Goal: Navigation & Orientation: Find specific page/section

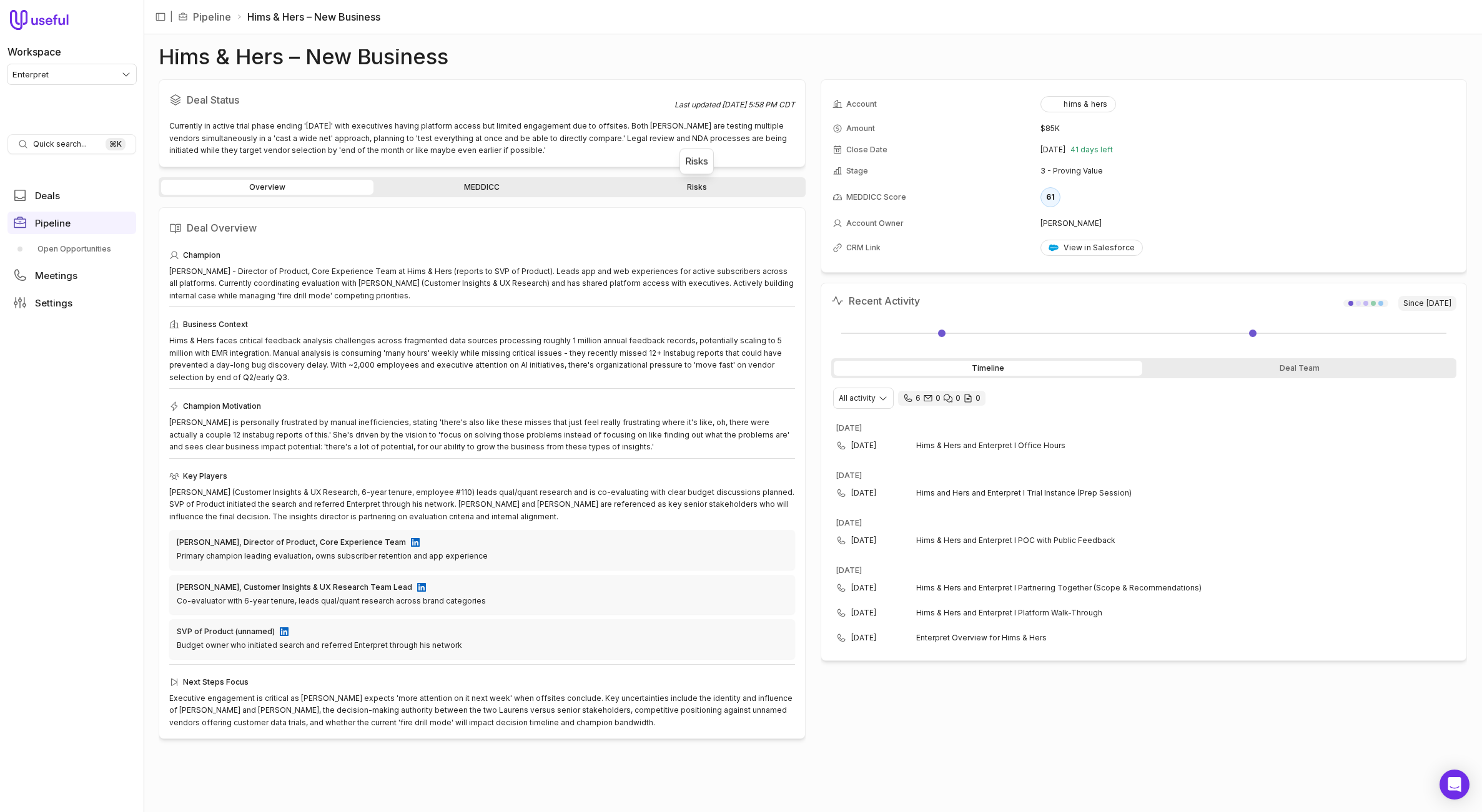
click at [705, 186] on link "Risks" at bounding box center [696, 187] width 212 height 15
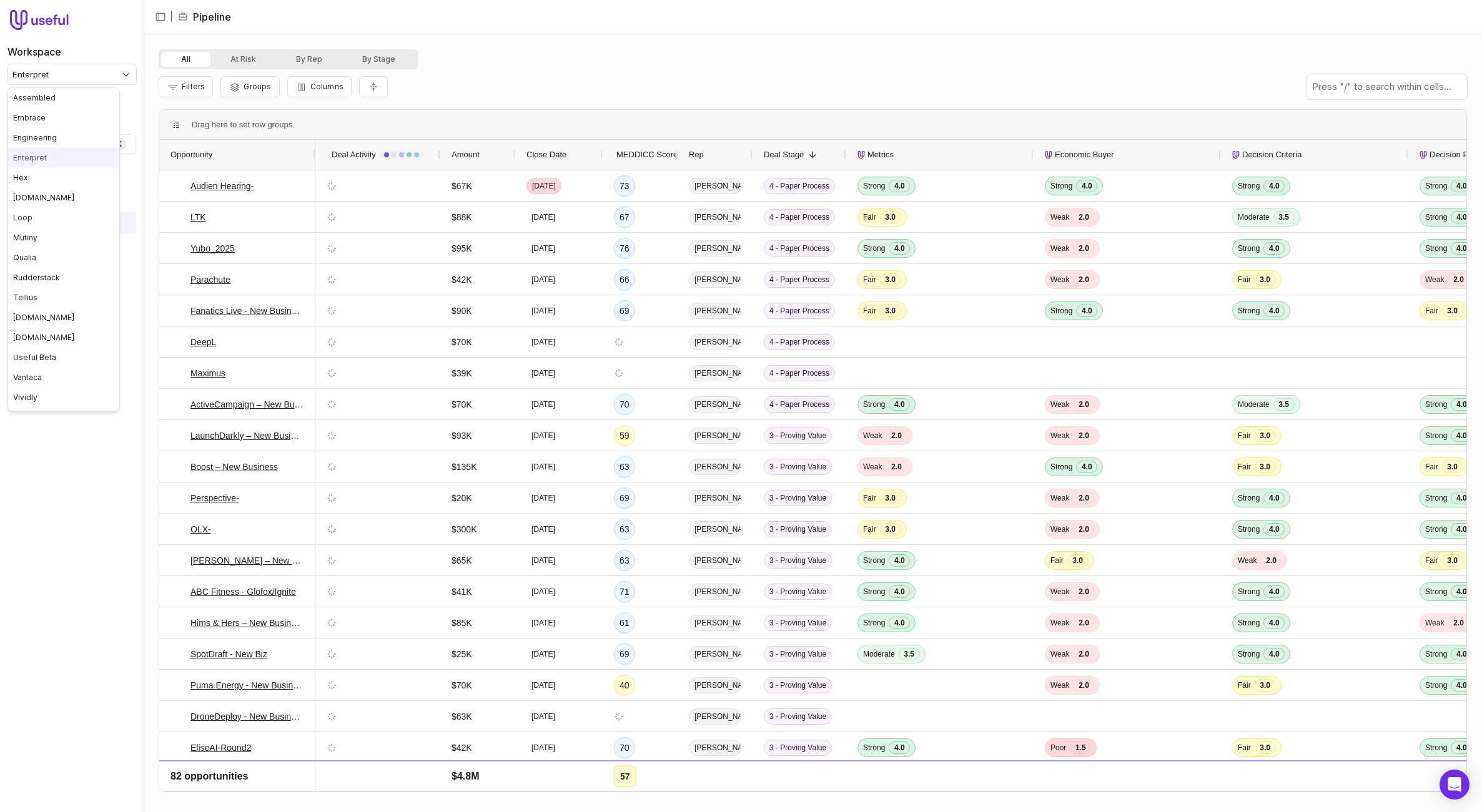
click at [54, 71] on html "Workspace Enterpret Quick search... ⌘ K Deals Pipeline Open Opportunities Meeti…" at bounding box center [741, 406] width 1482 height 812
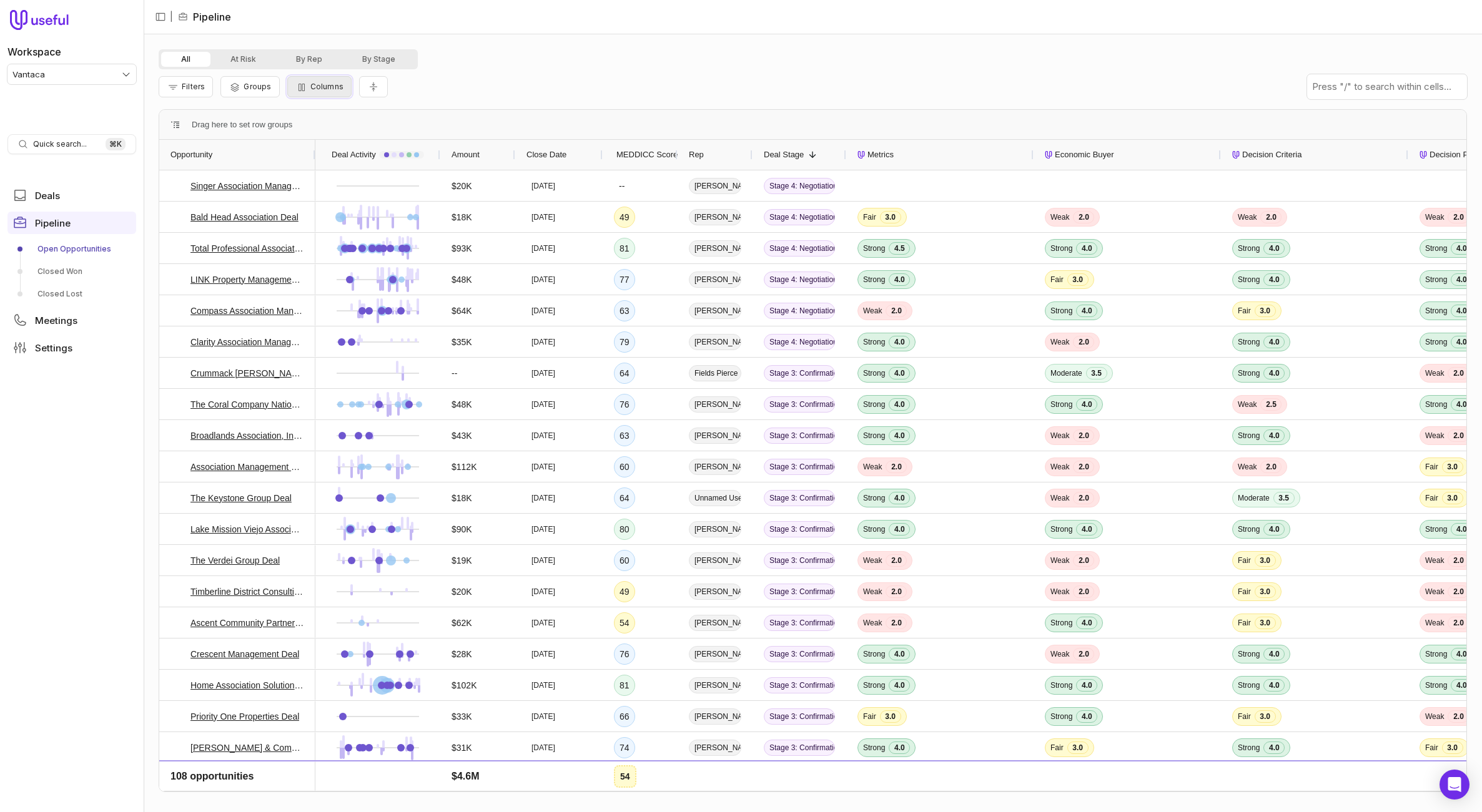
click at [333, 82] on span "Columns" at bounding box center [326, 86] width 33 height 10
type input "****"
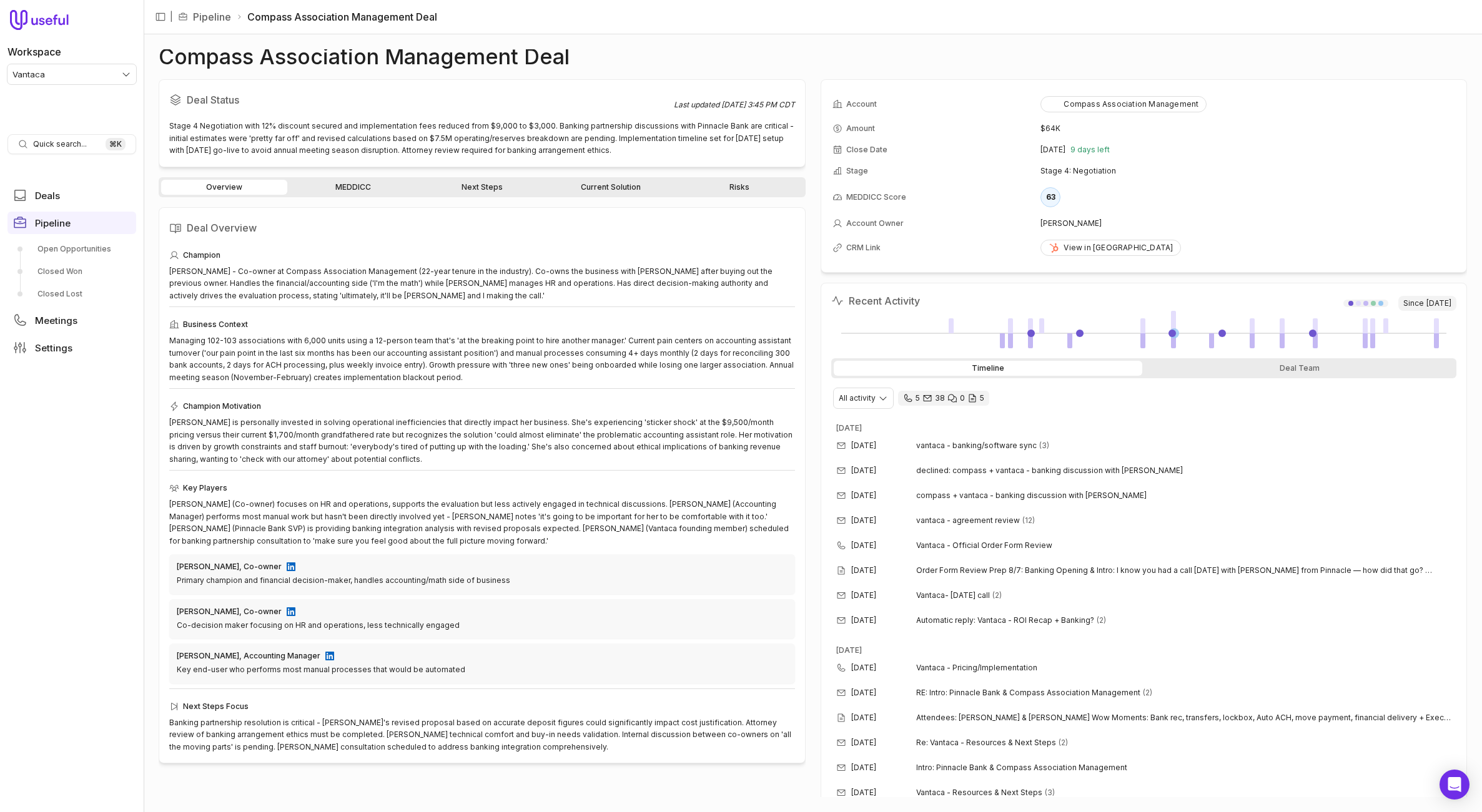
click at [598, 182] on link "Current Solution" at bounding box center [611, 187] width 126 height 15
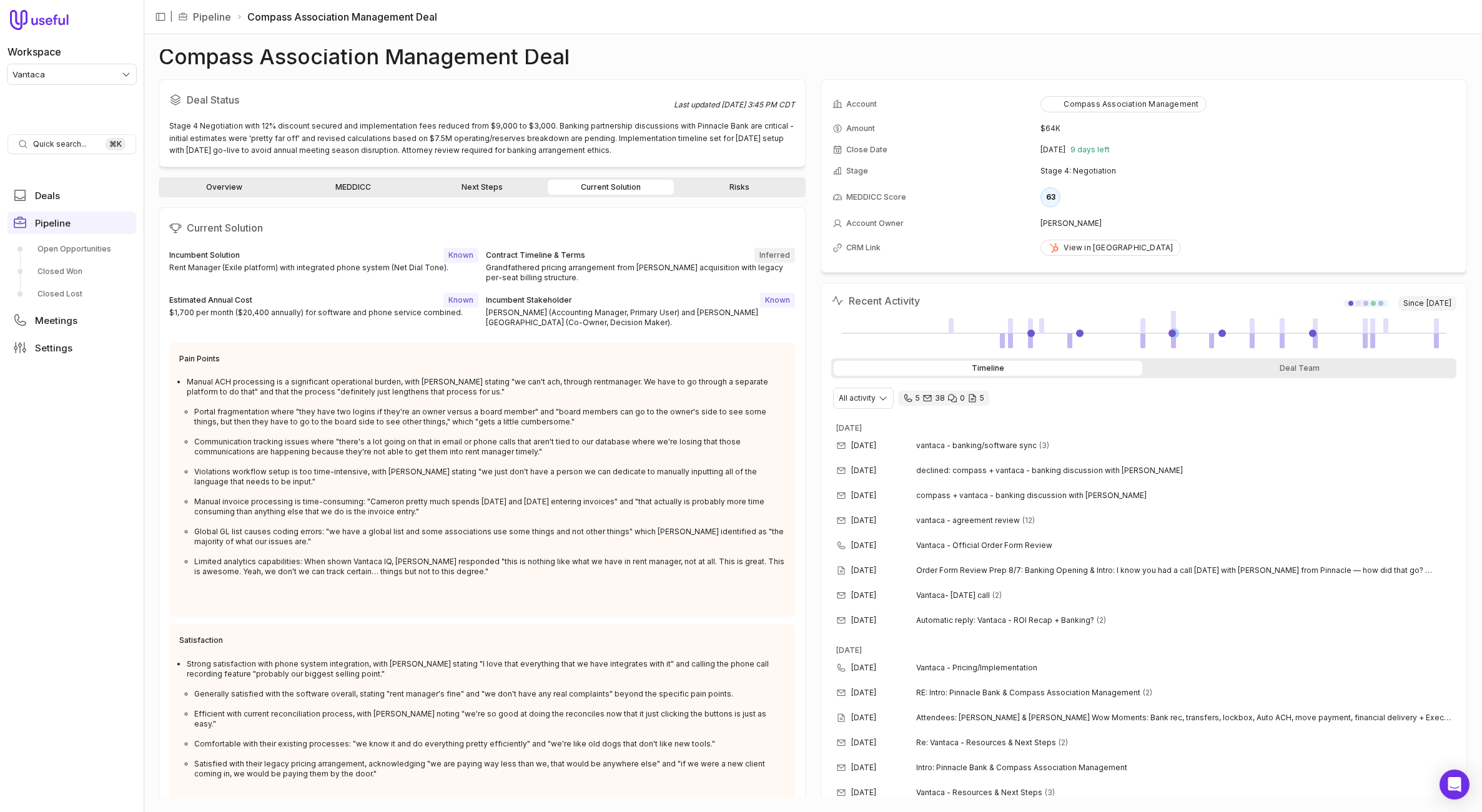
click at [492, 190] on link "Next Steps" at bounding box center [482, 187] width 126 height 15
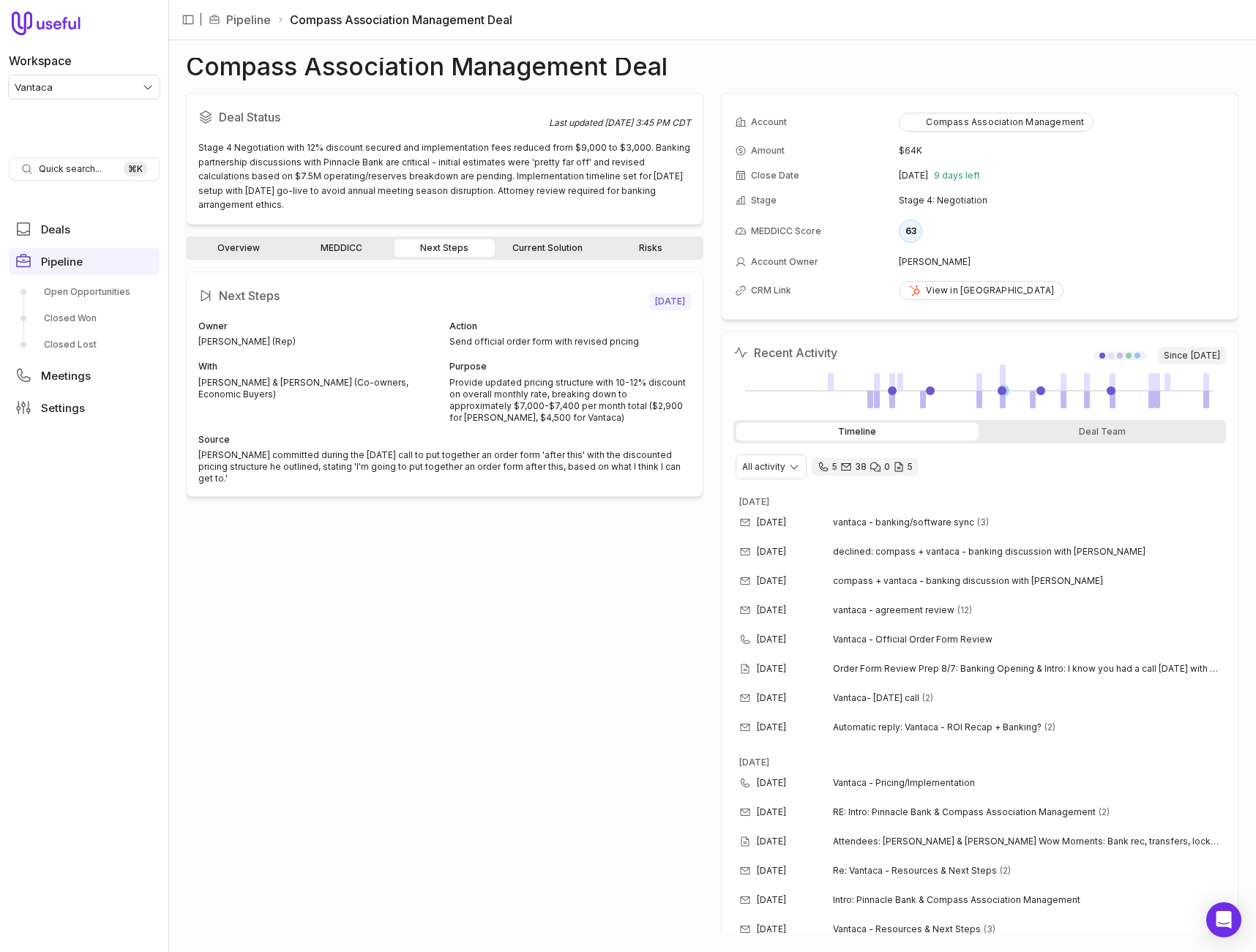
click at [537, 249] on link "Current Solution" at bounding box center [548, 248] width 101 height 17
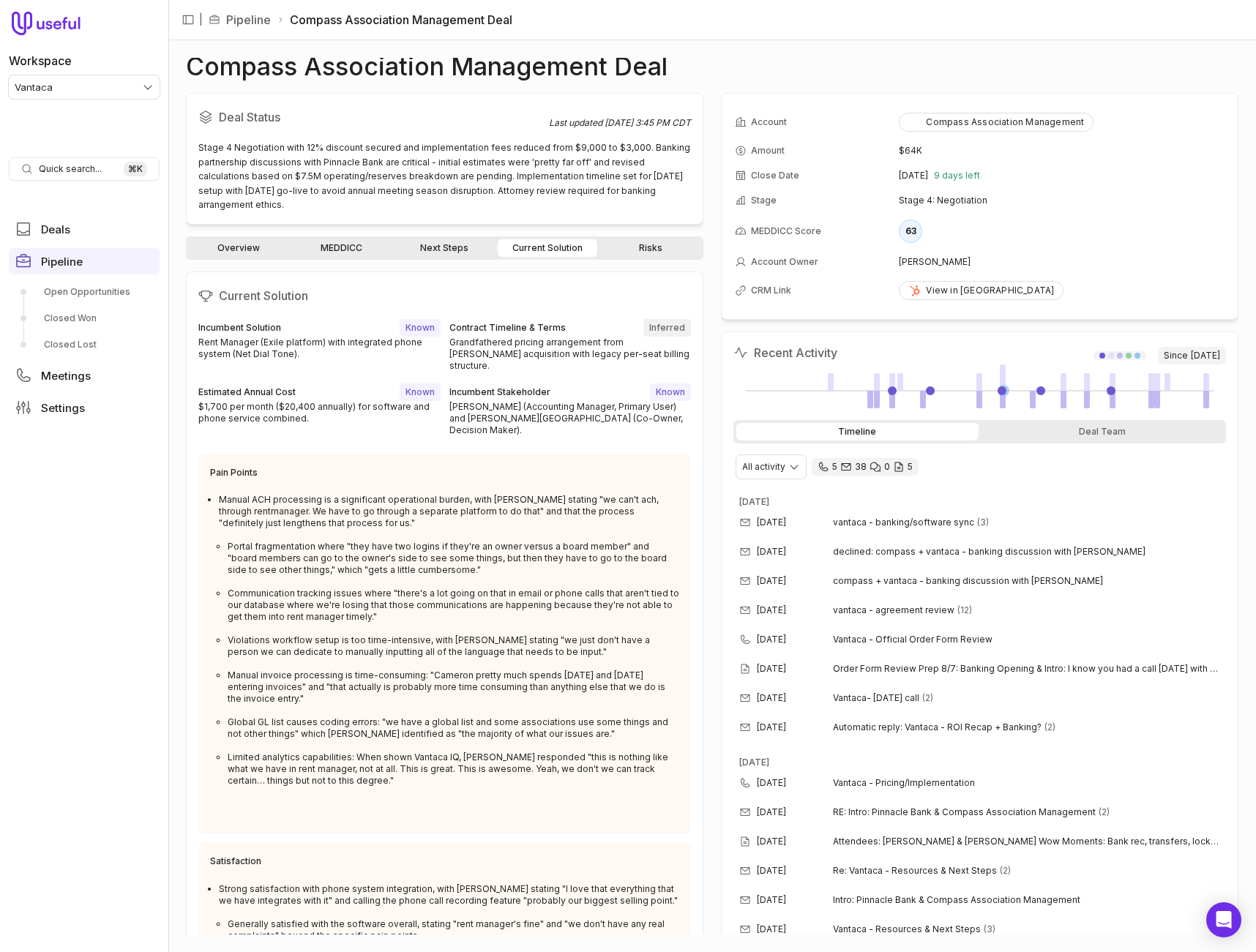
drag, startPoint x: 462, startPoint y: 246, endPoint x: 425, endPoint y: 264, distance: 41.1
click at [462, 246] on link "Next Steps" at bounding box center [444, 248] width 101 height 17
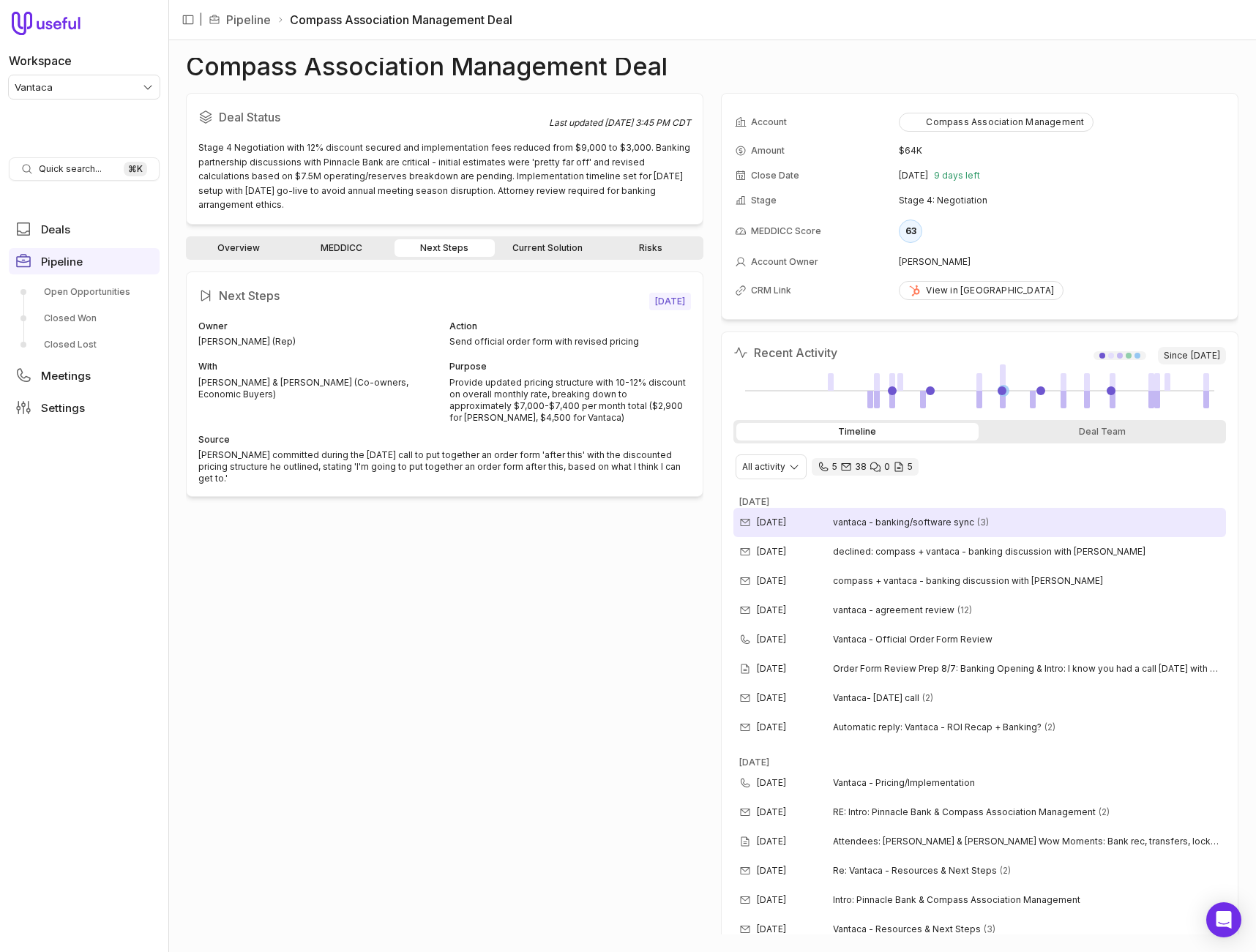
click at [946, 528] on div "Aug 19, 2025 vantaca - banking/software sync (3)" at bounding box center [980, 522] width 493 height 29
click at [664, 299] on span "August 8, 2025" at bounding box center [670, 301] width 42 height 17
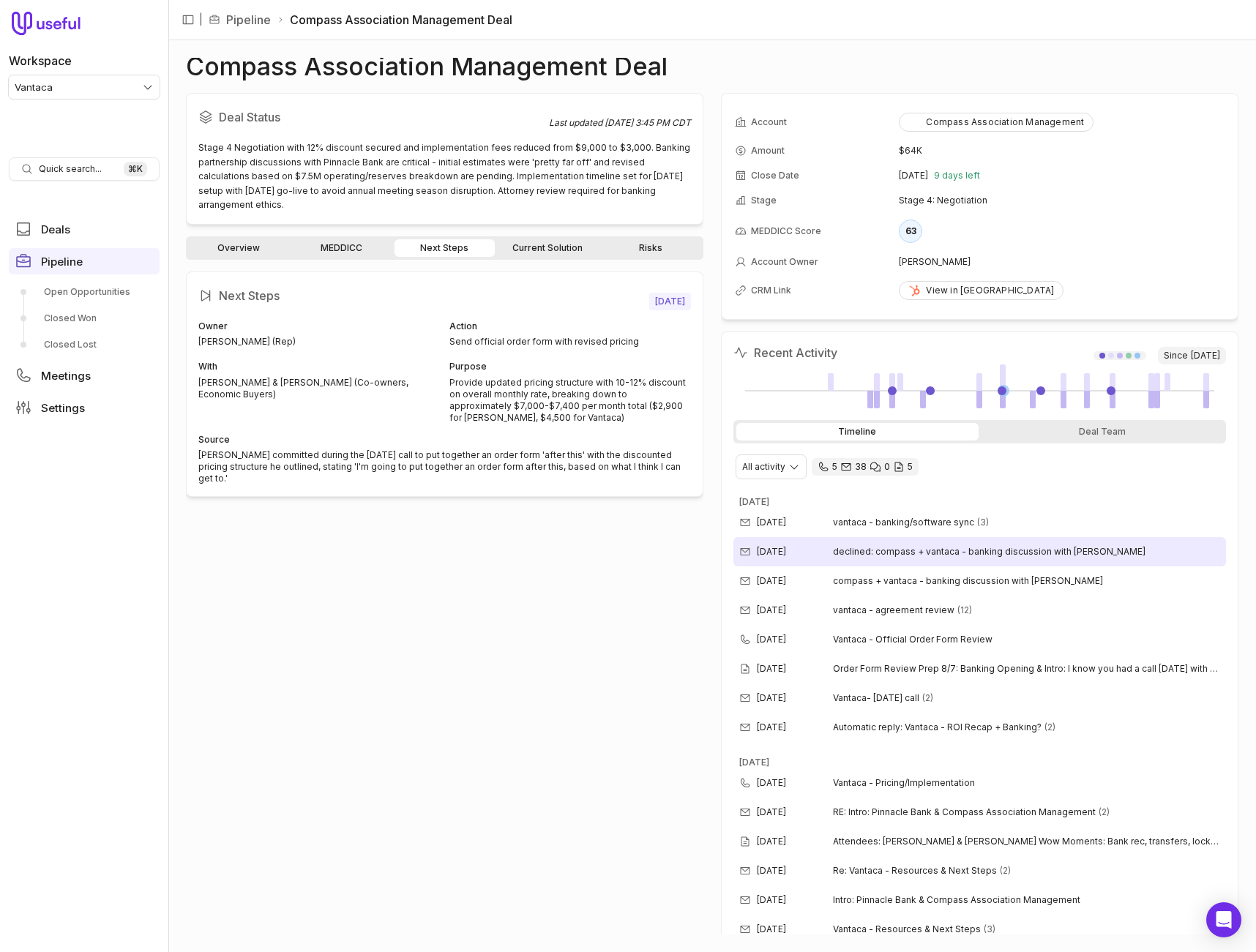
click at [927, 546] on span "declined: compass + vantaca - banking discussion with greg rohde" at bounding box center [989, 552] width 313 height 11
click at [925, 566] on div "Aug 19, 2025 declined: compass + vantaca - banking discussion with greg rohde" at bounding box center [980, 552] width 493 height 29
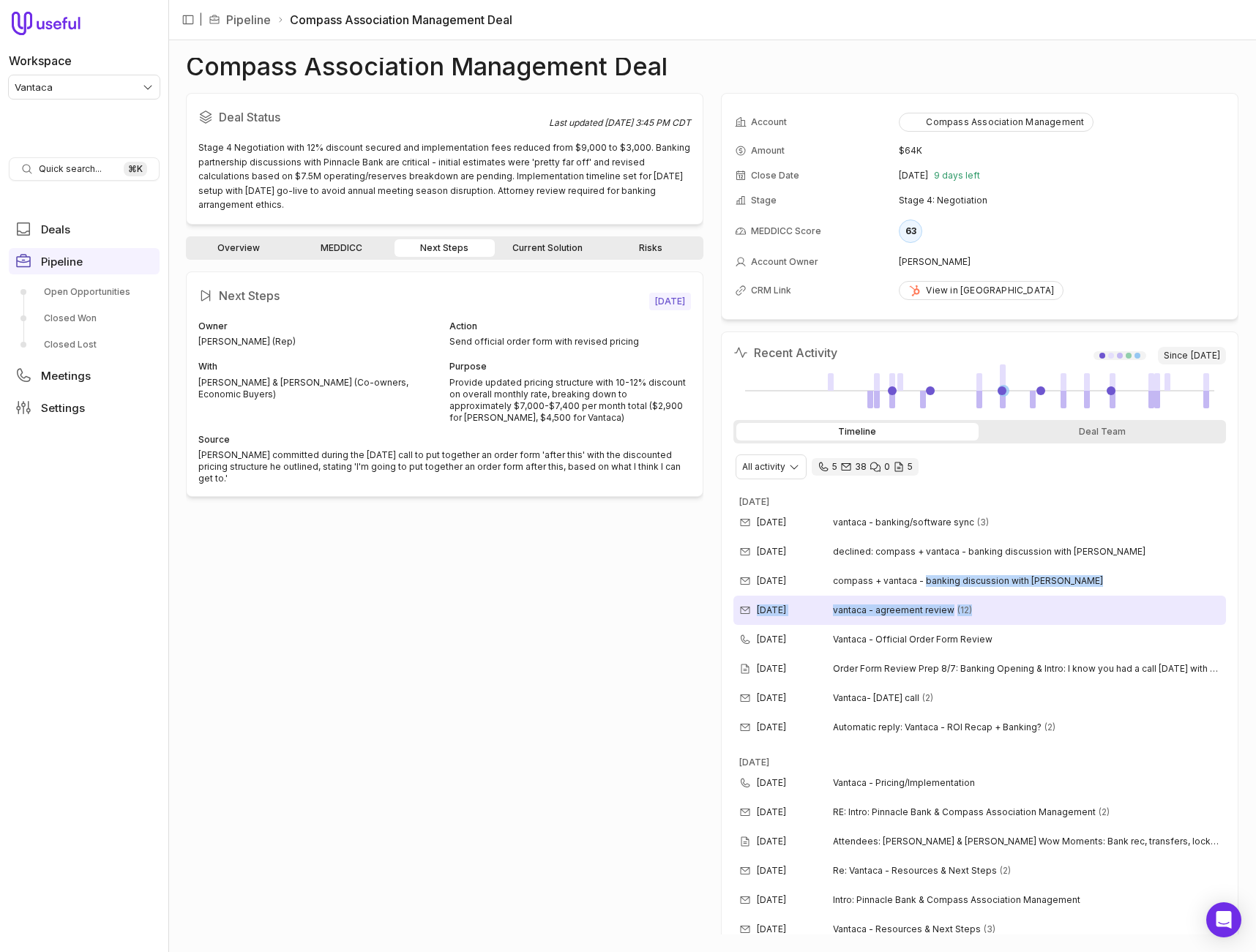
drag, startPoint x: 923, startPoint y: 580, endPoint x: 951, endPoint y: 620, distance: 48.8
click at [951, 620] on div "August 2025 Aug 19, 2025 vantaca - banking/software sync (3) Aug 19, 2025 decli…" at bounding box center [980, 613] width 493 height 258
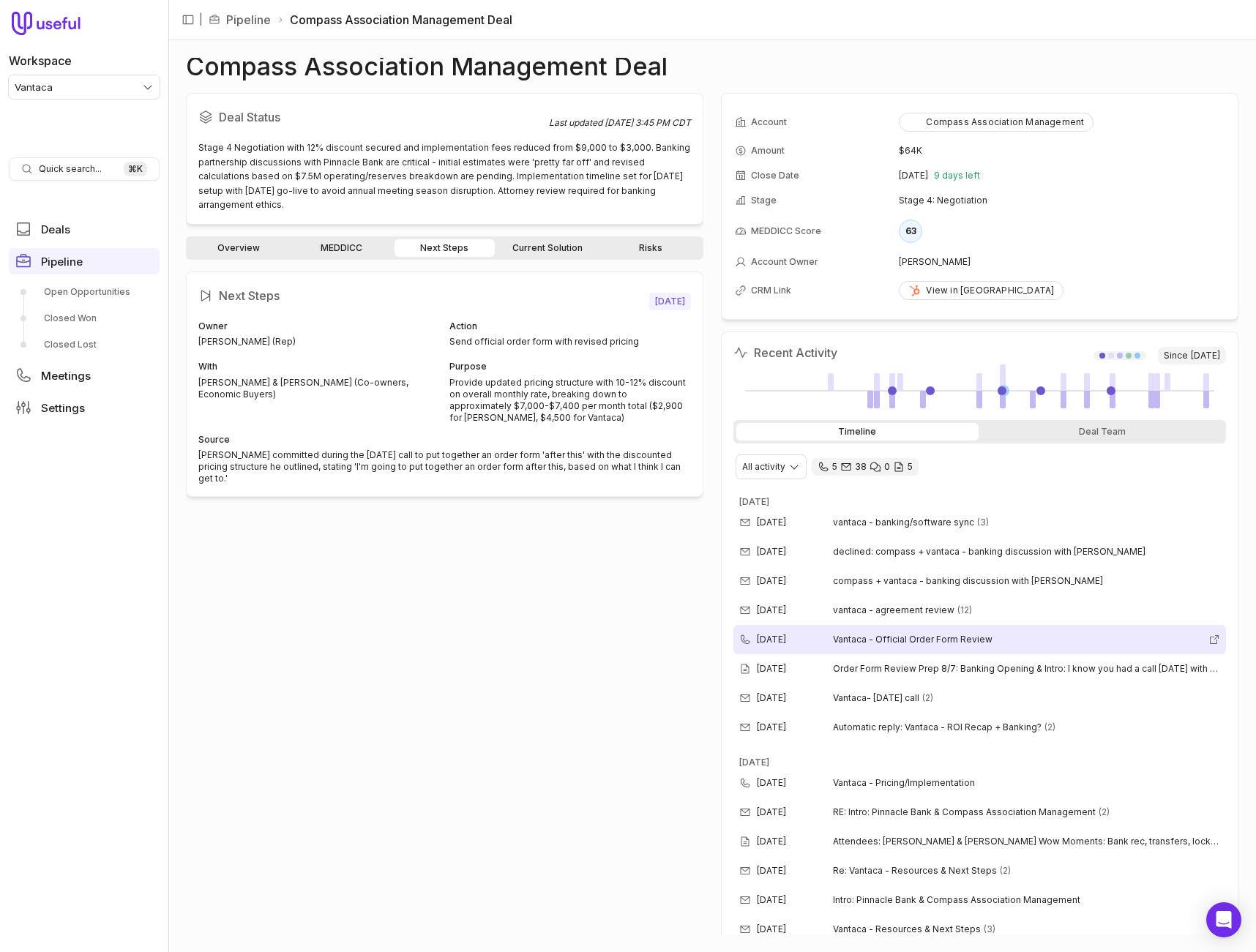
click at [953, 644] on span "Vantaca - Official Order Form Review" at bounding box center [1017, 639] width 370 height 11
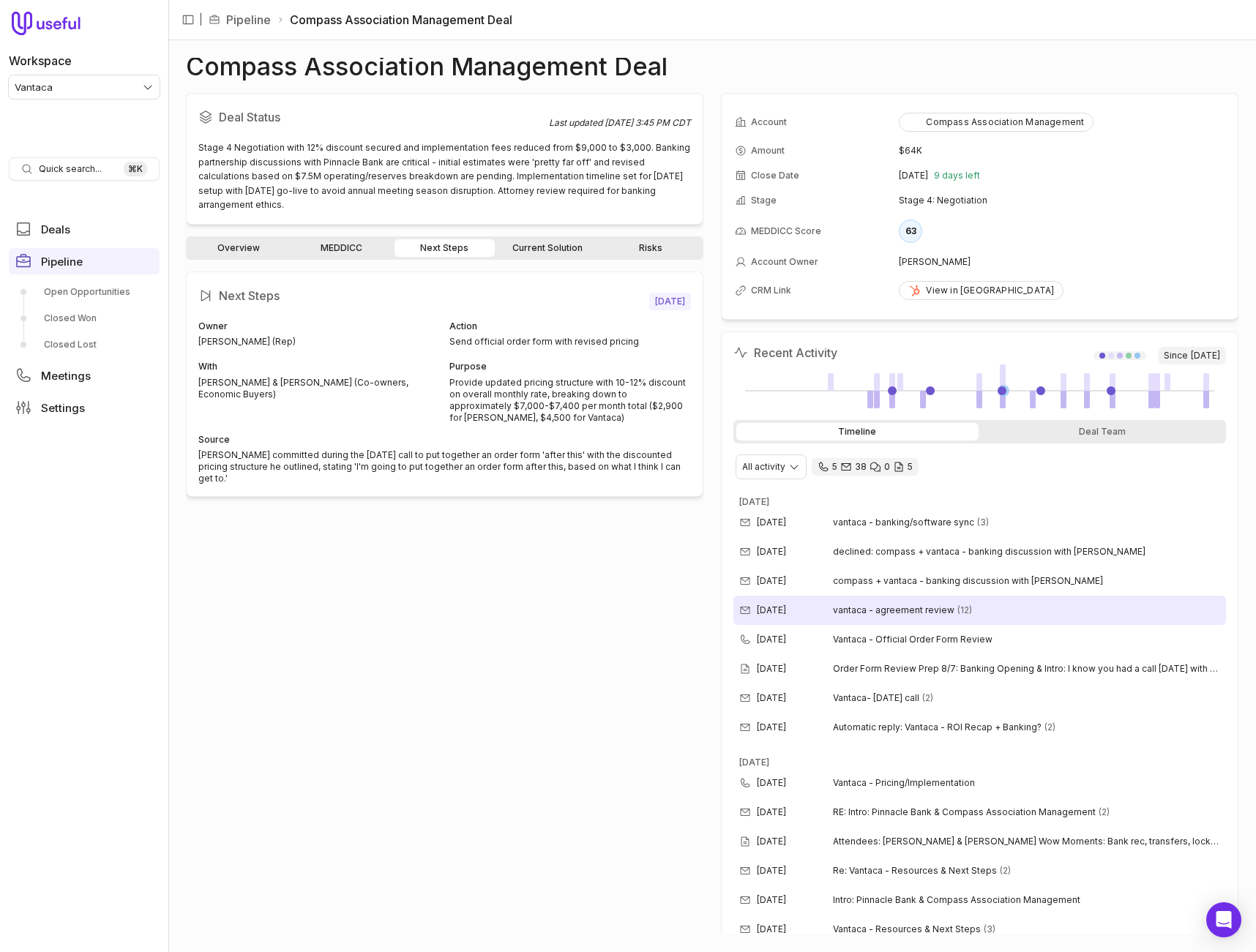
click at [944, 611] on span "vantaca - agreement review" at bounding box center [893, 610] width 122 height 11
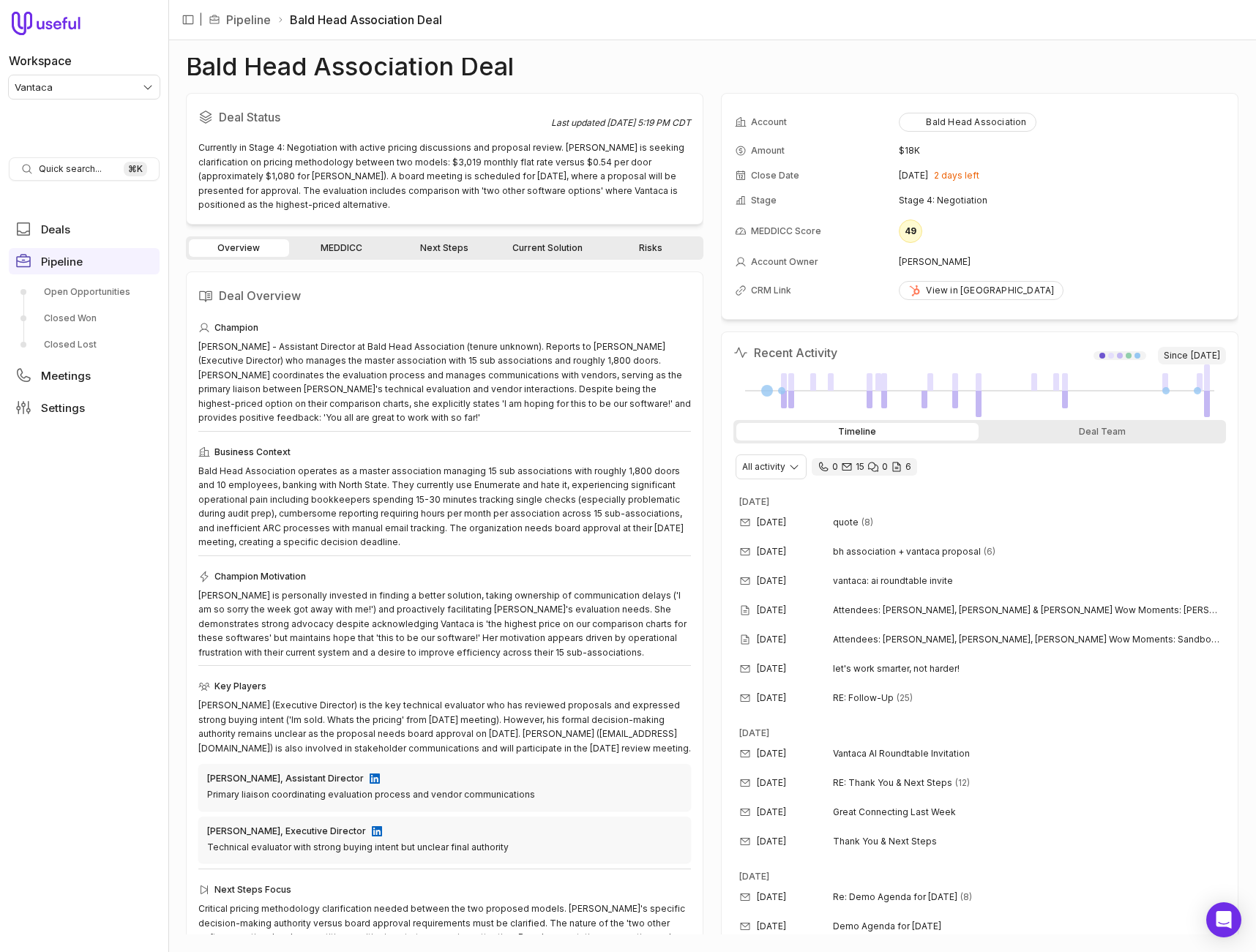
click at [545, 246] on link "Current Solution" at bounding box center [548, 248] width 101 height 17
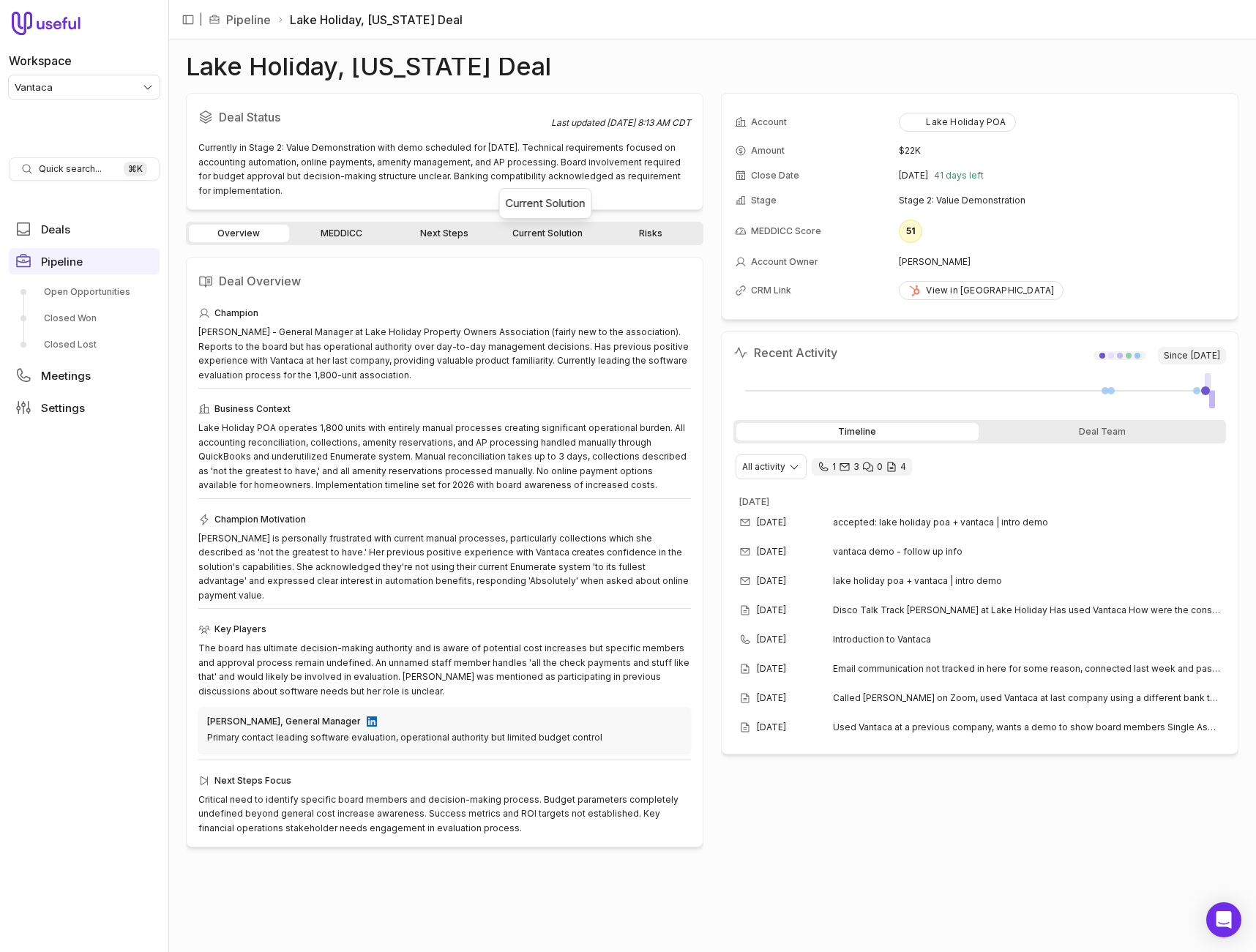
click at [550, 236] on link "Current Solution" at bounding box center [548, 233] width 101 height 17
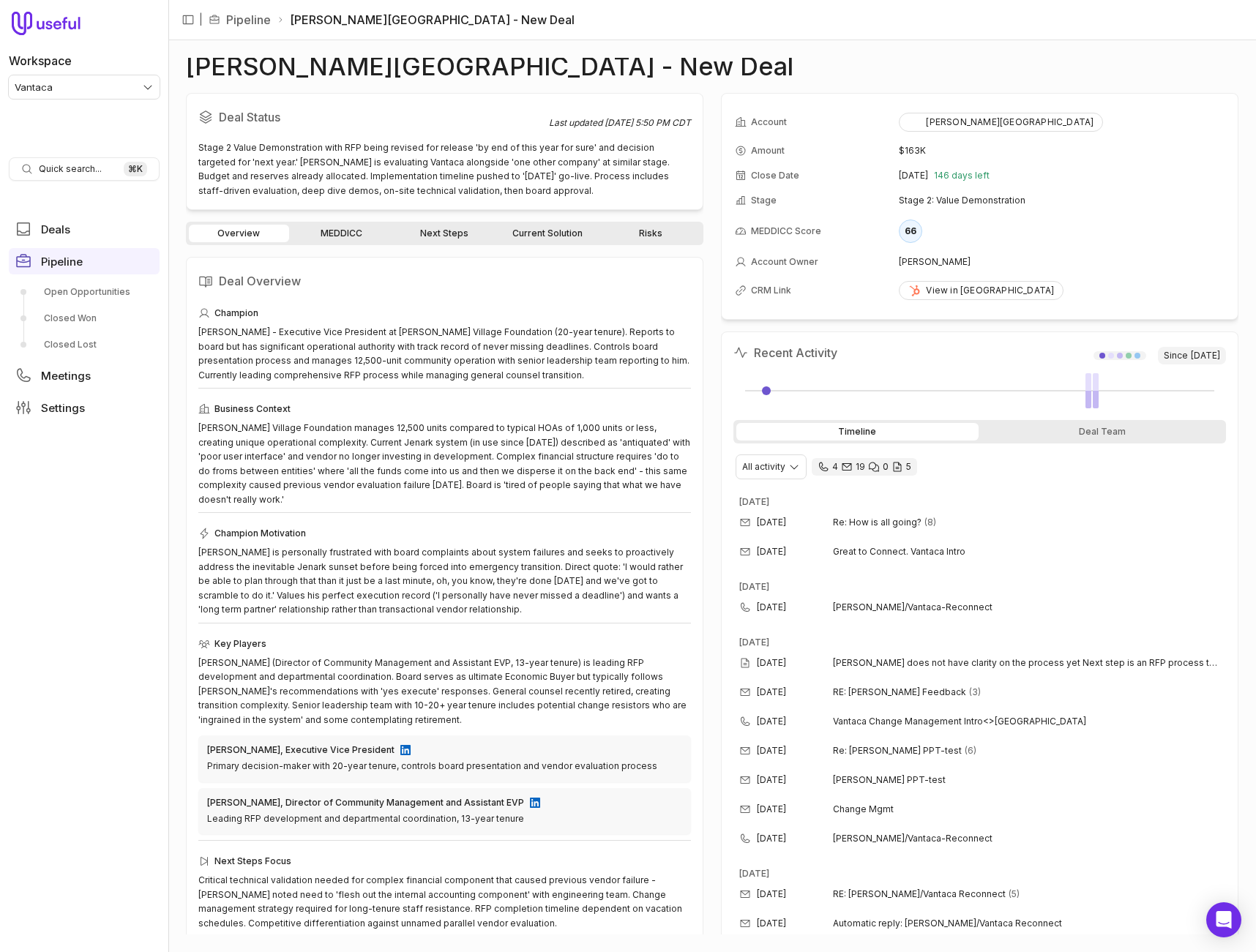
click at [548, 241] on link "Current Solution" at bounding box center [548, 233] width 101 height 17
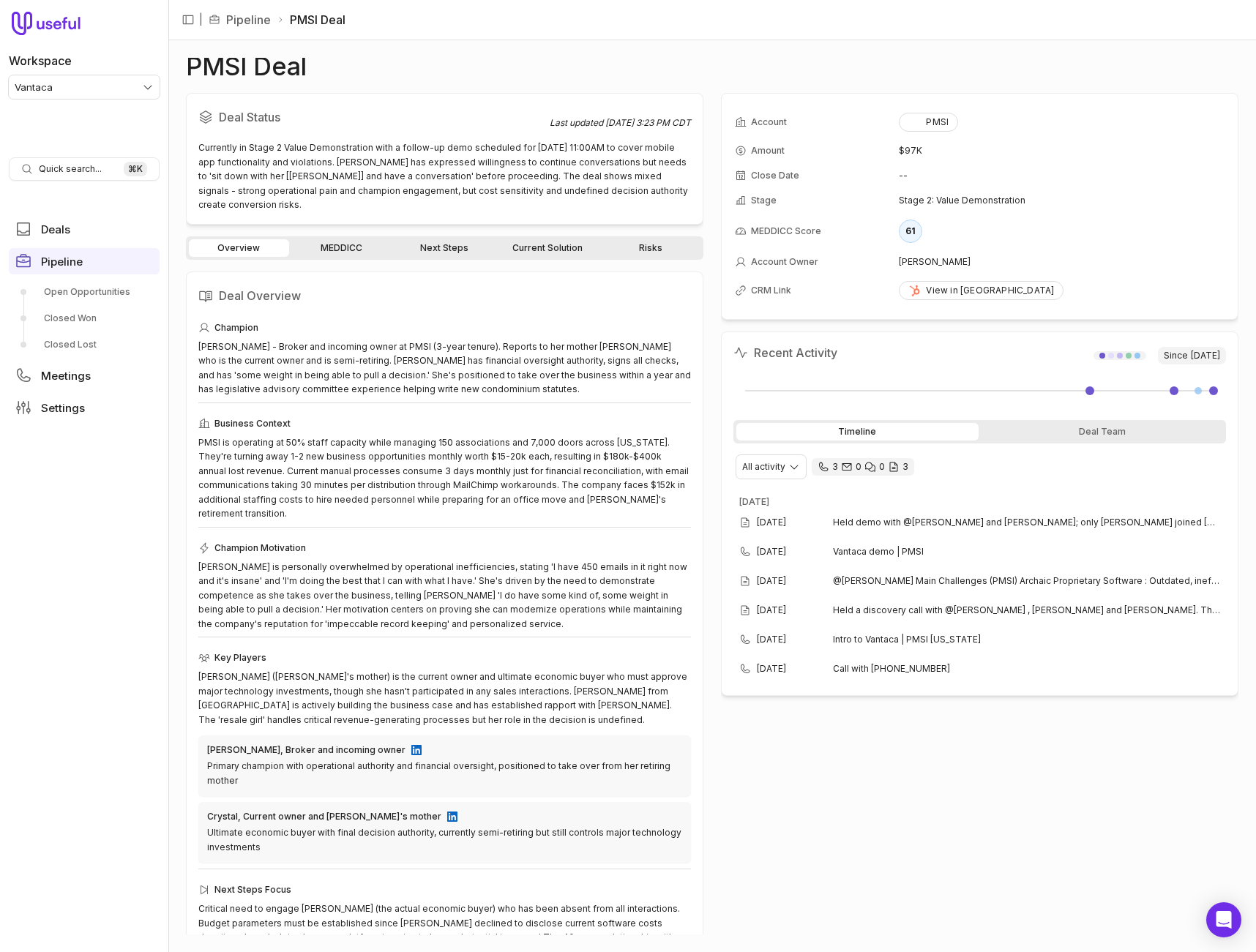
click at [528, 249] on link "Current Solution" at bounding box center [548, 248] width 101 height 17
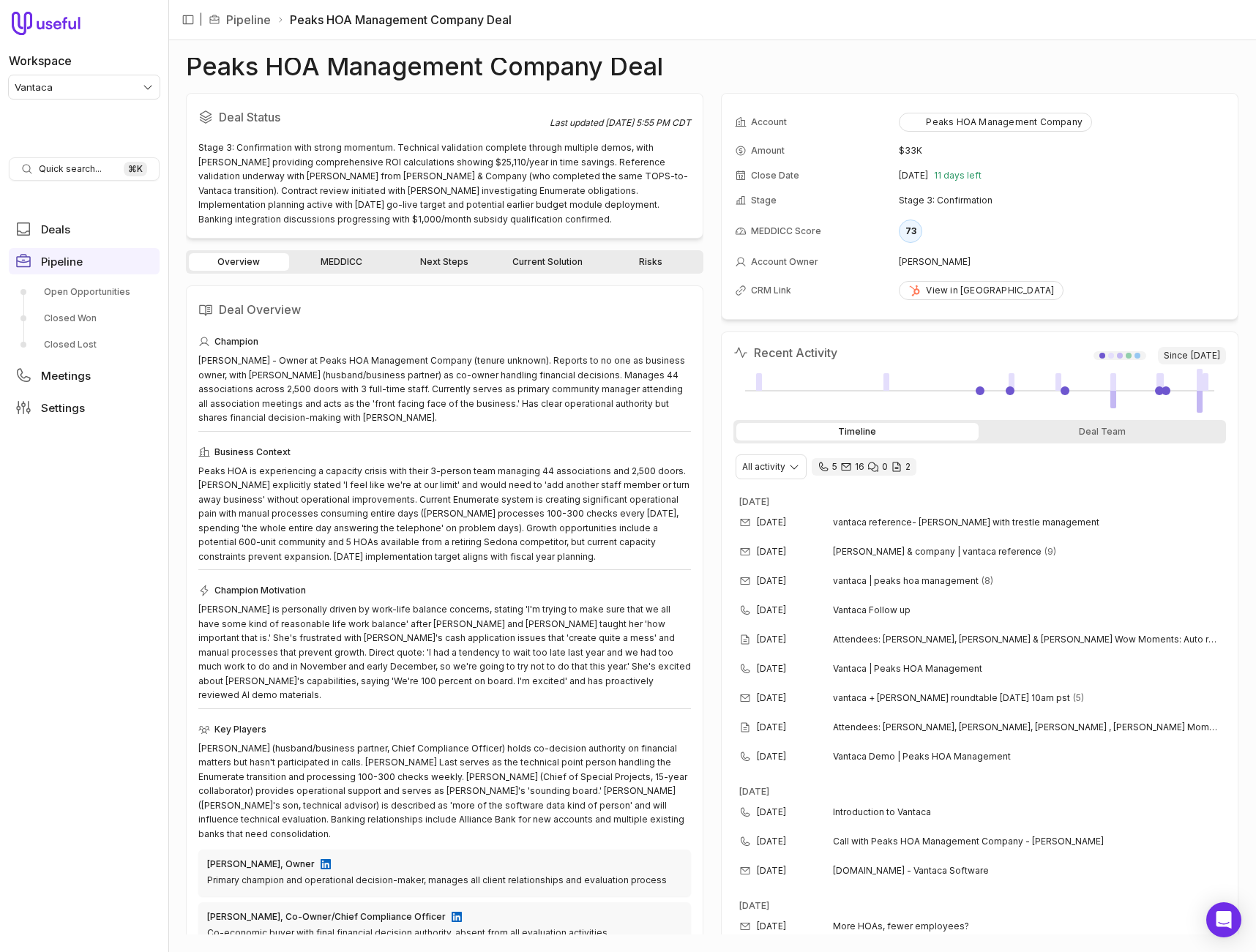
click at [545, 271] on div "Overview MEDDICC Next Steps Current Solution Risks" at bounding box center [444, 261] width 518 height 23
click at [549, 264] on link "Current Solution" at bounding box center [548, 261] width 101 height 17
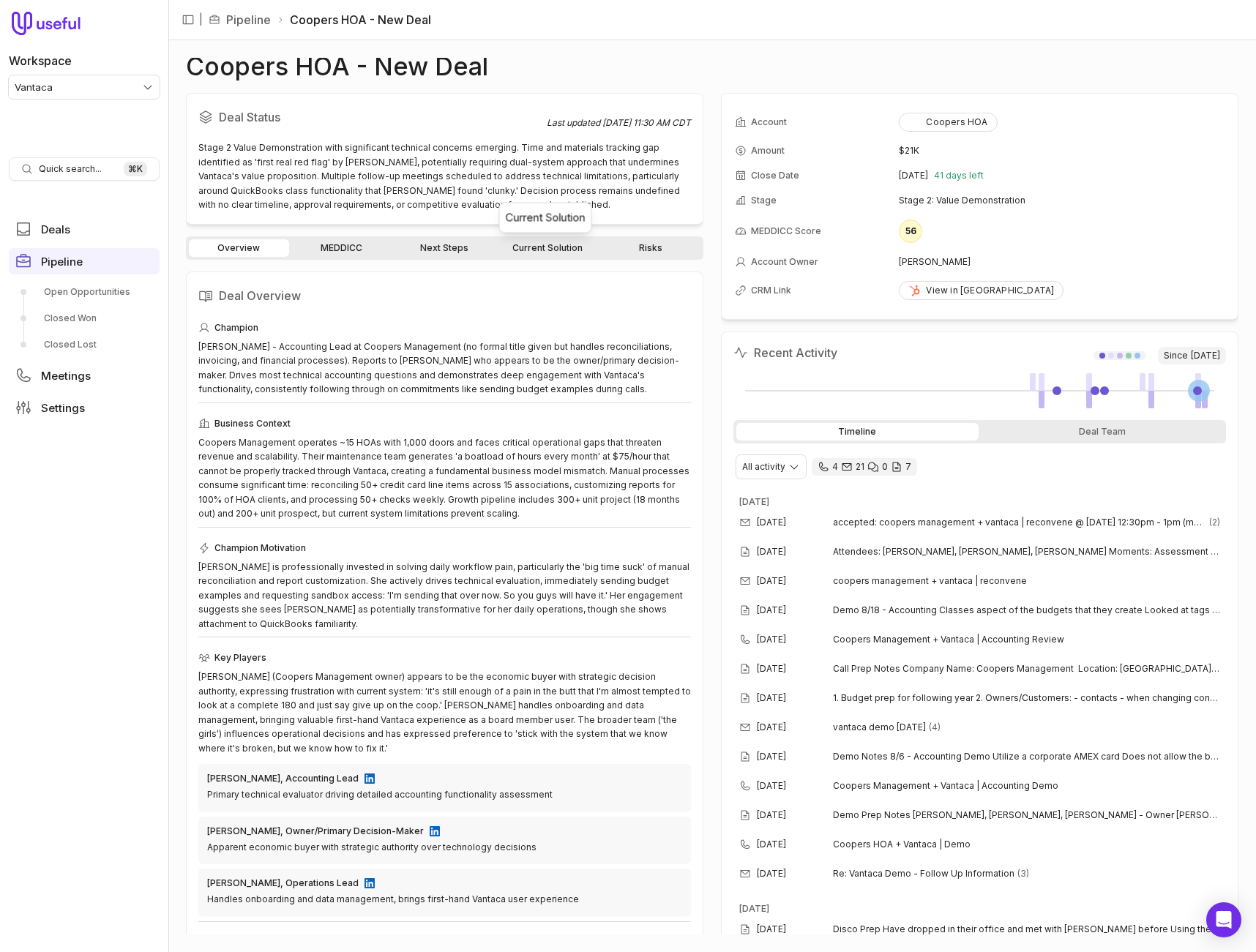
click at [546, 246] on link "Current Solution" at bounding box center [548, 248] width 101 height 17
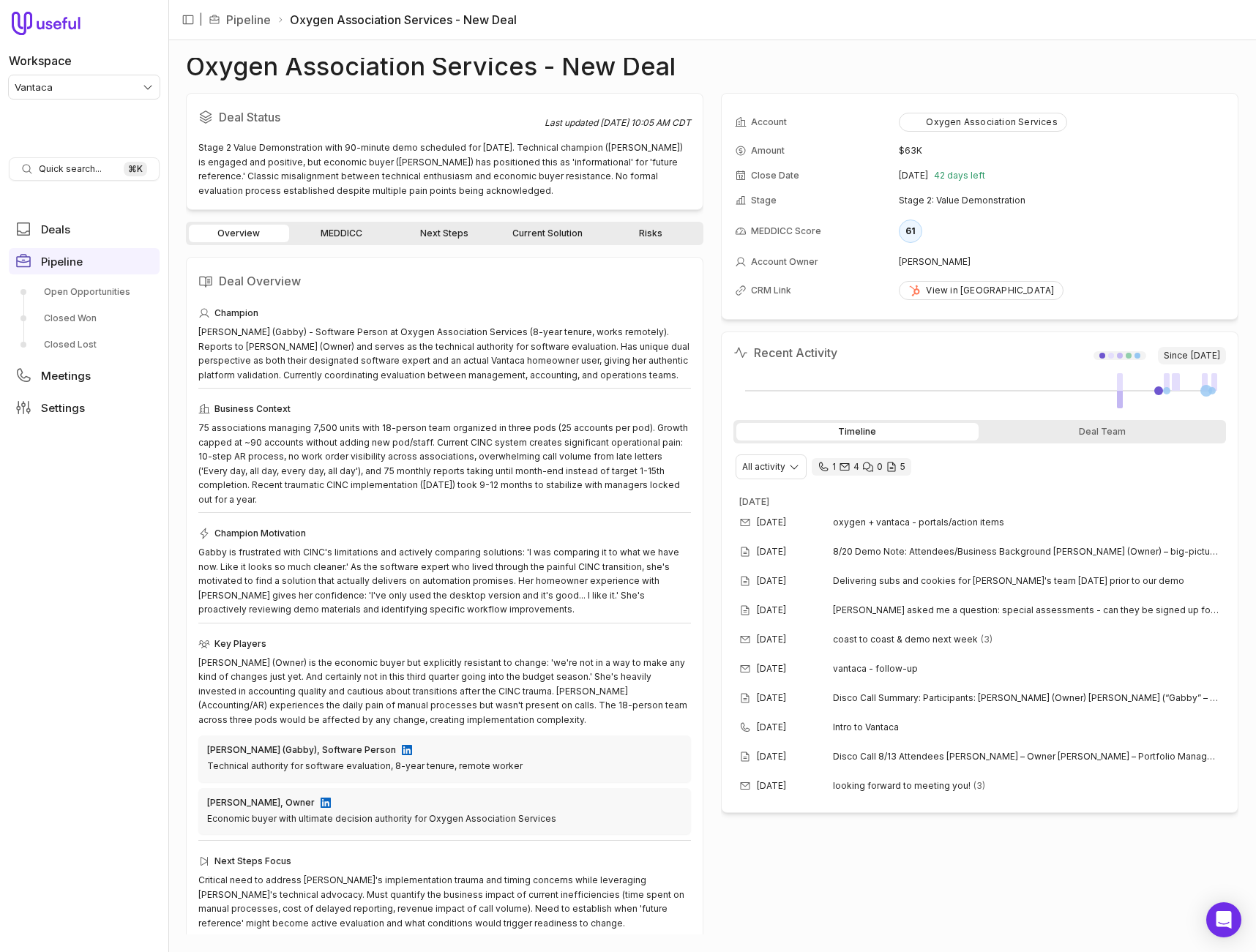
click at [540, 226] on link "Current Solution" at bounding box center [548, 233] width 101 height 17
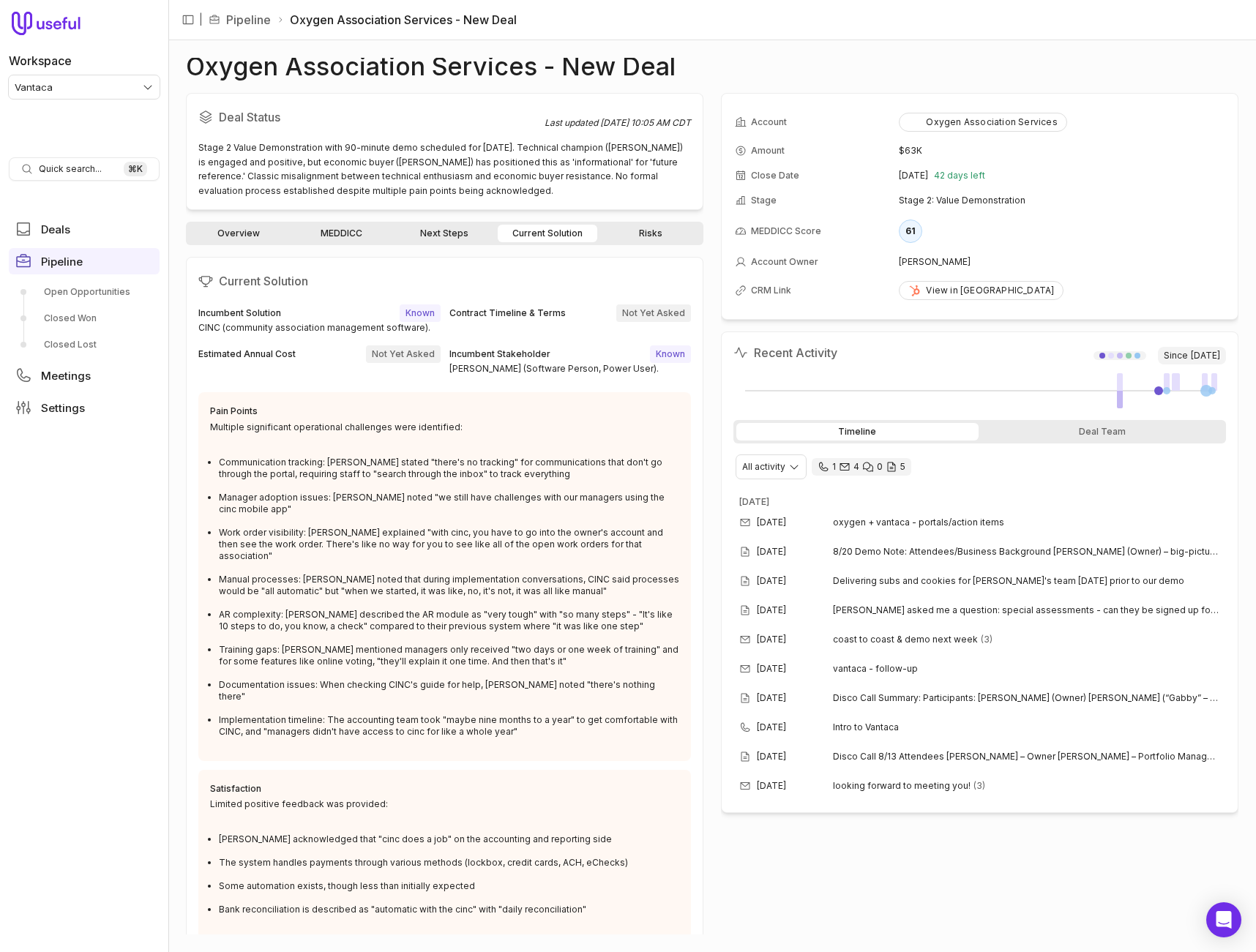
click at [518, 267] on div "Current Solution Incumbent Solution Known CINC (community association managemen…" at bounding box center [444, 604] width 518 height 694
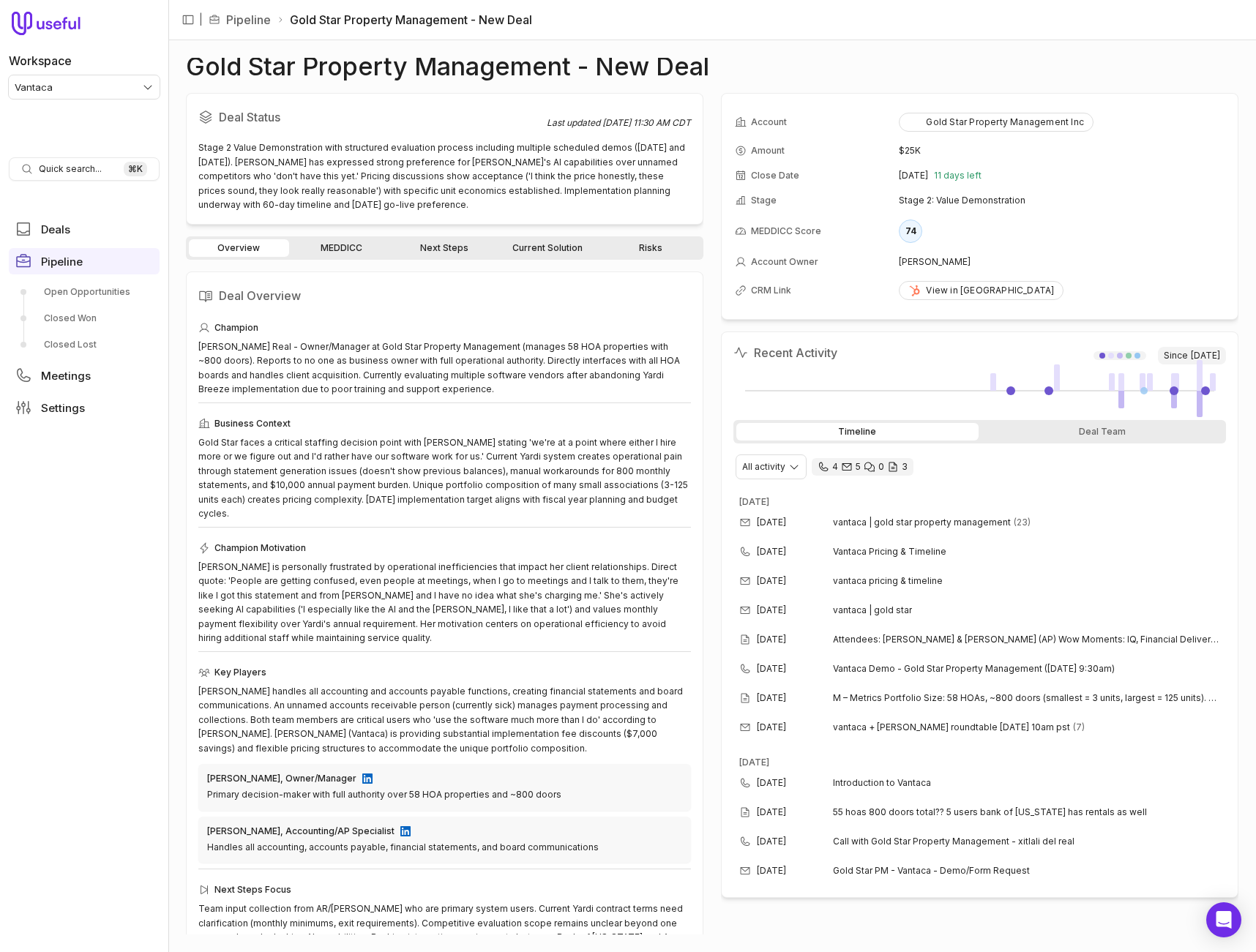
click at [543, 247] on link "Current Solution" at bounding box center [548, 248] width 101 height 17
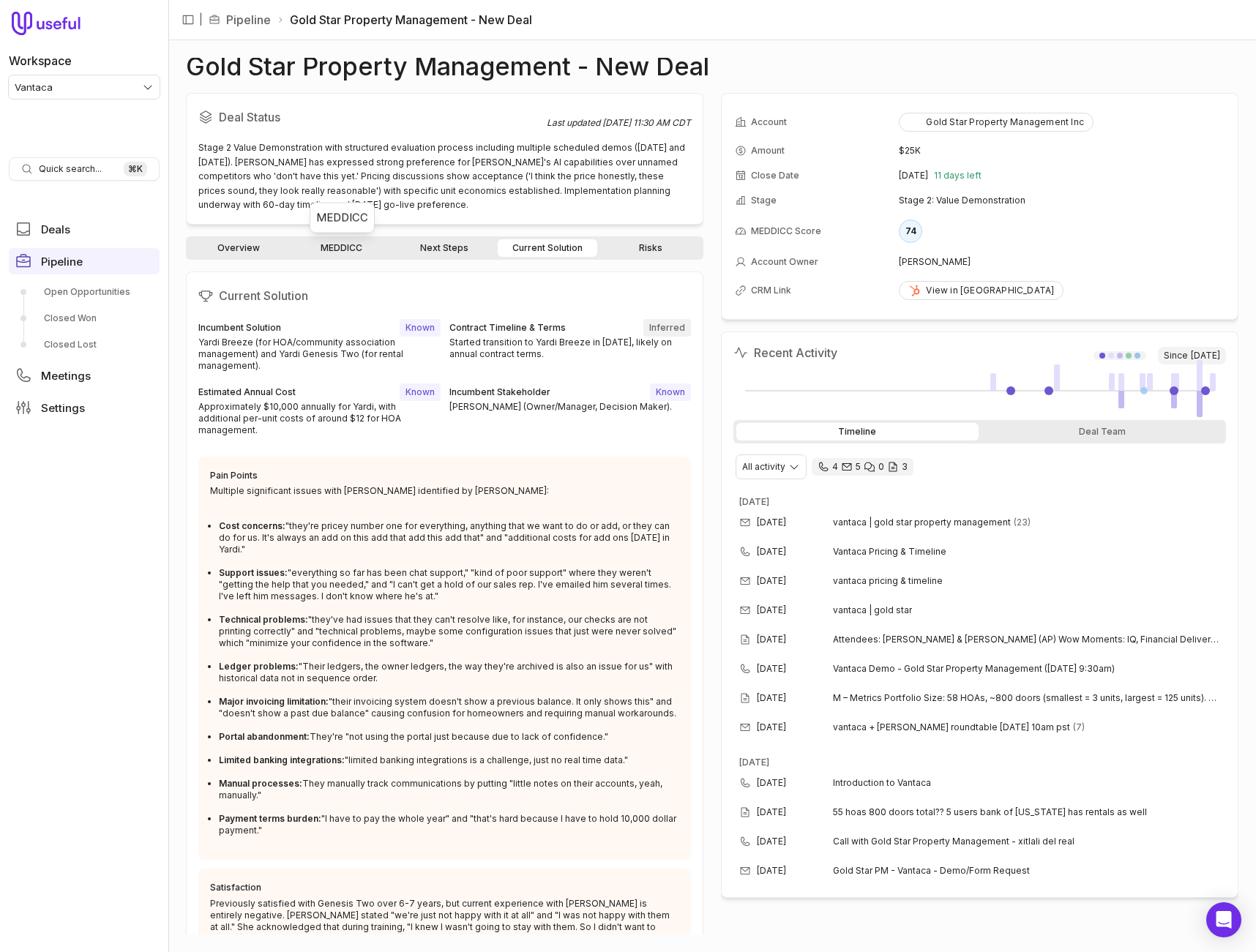
click at [292, 247] on link "MEDDICC" at bounding box center [342, 248] width 101 height 17
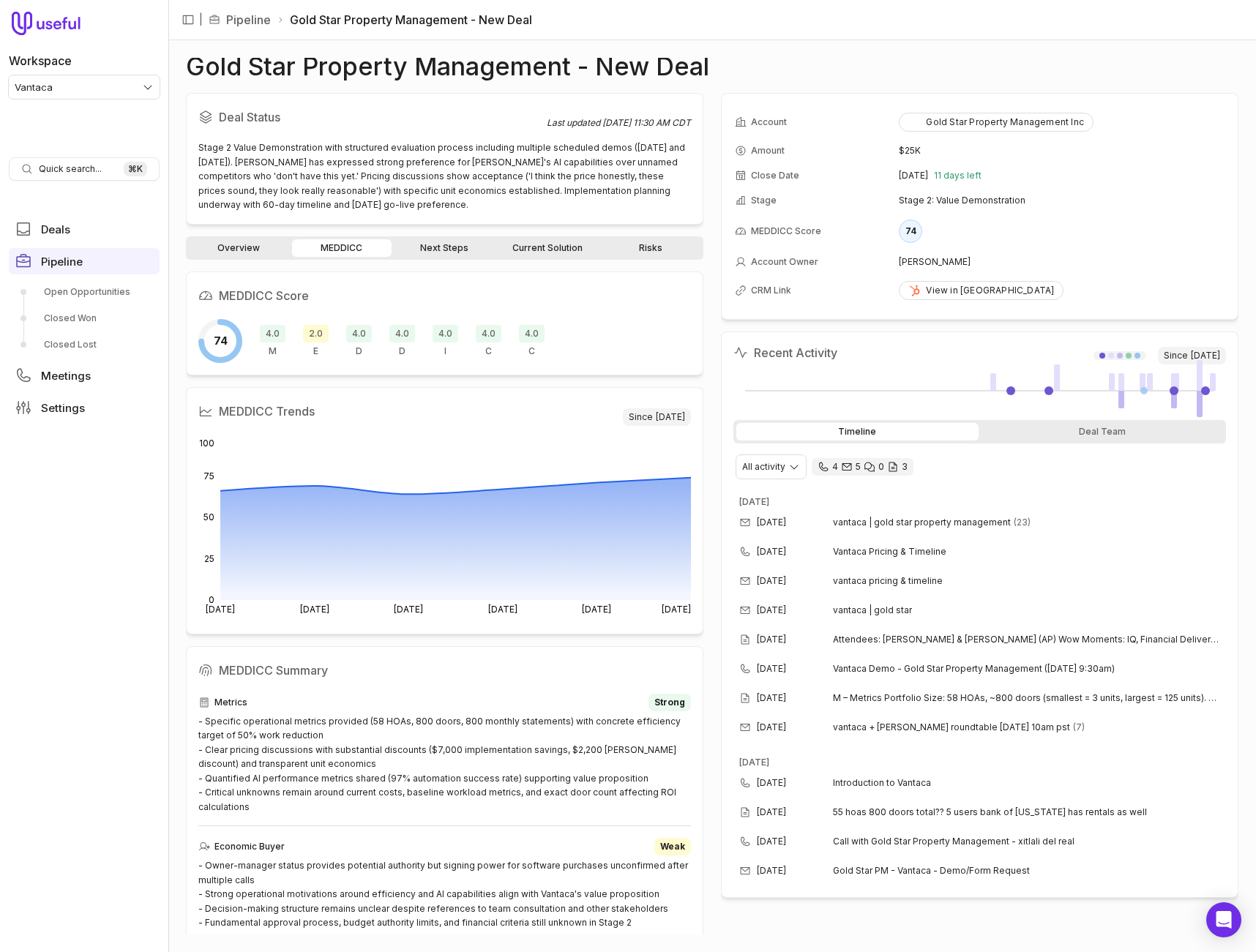
click at [534, 334] on span "4.0" at bounding box center [532, 333] width 26 height 17
drag, startPoint x: 552, startPoint y: 247, endPoint x: 563, endPoint y: 248, distance: 11.0
click at [552, 247] on link "Current Solution" at bounding box center [548, 248] width 101 height 17
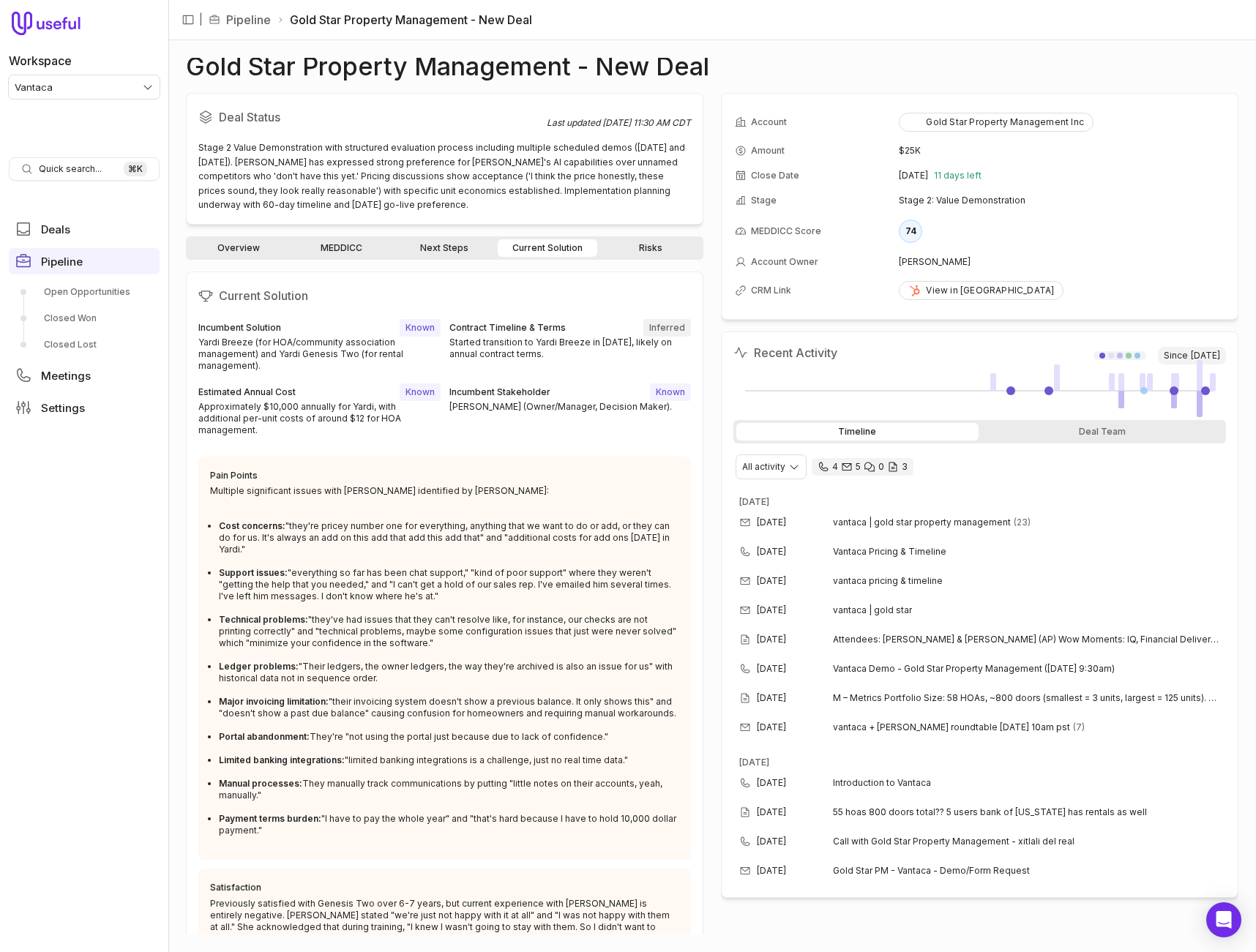
click at [441, 244] on link "Next Steps" at bounding box center [444, 248] width 101 height 17
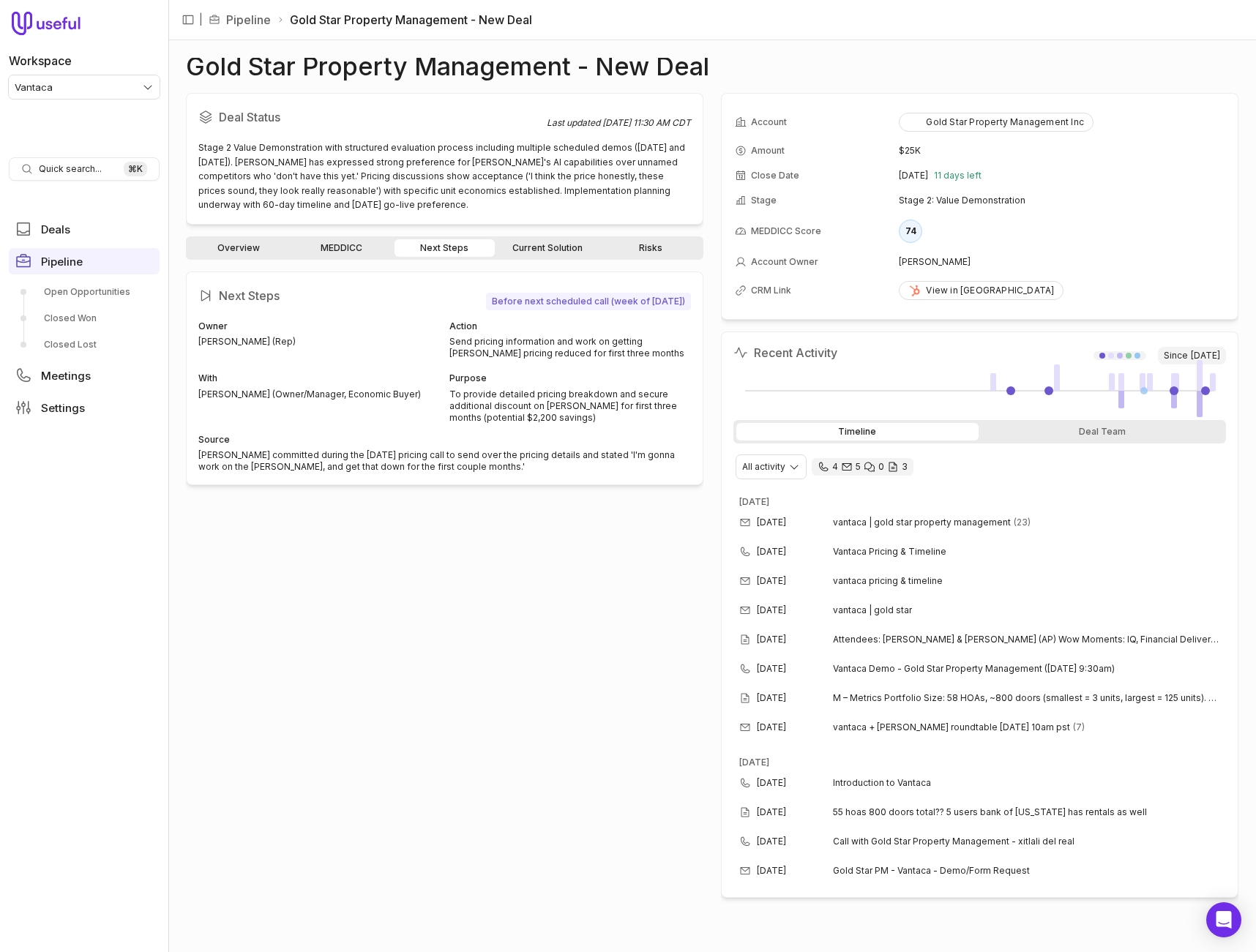
click at [239, 467] on div "Kim Koehler committed during the August 19th pricing call to send over the pric…" at bounding box center [445, 461] width 493 height 23
click at [674, 567] on div "Next Steps Before next scheduled call (week of August 26, 2025) Owner Kim Koehl…" at bounding box center [444, 603] width 518 height 664
click at [550, 249] on link "Current Solution" at bounding box center [548, 248] width 101 height 17
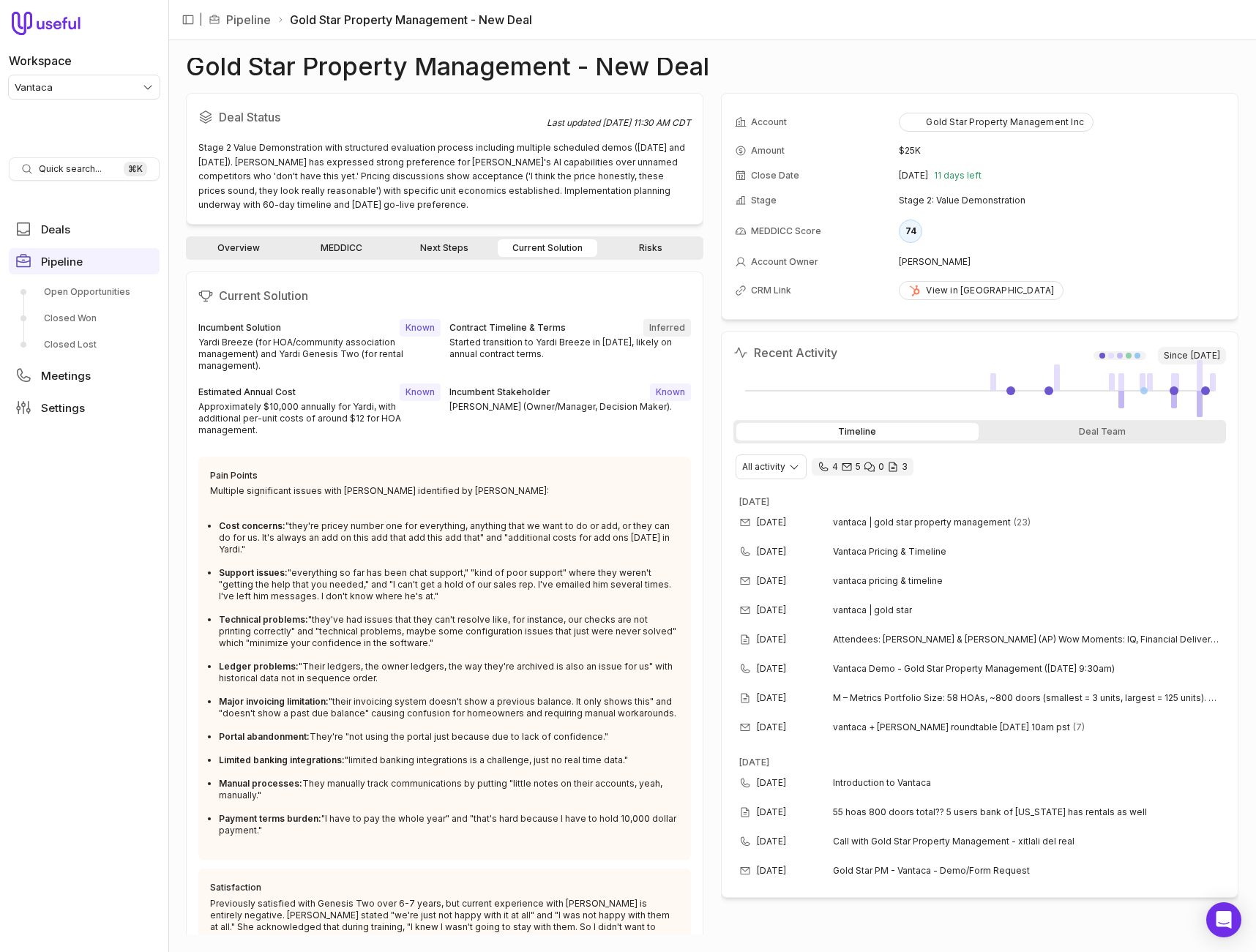
drag, startPoint x: 710, startPoint y: 249, endPoint x: 596, endPoint y: 258, distance: 114.4
click at [710, 249] on div "Deal Status Last updated Aug 20, 2025, 11:30 AM CDT Stage 2 Value Demonstration…" at bounding box center [712, 514] width 1053 height 842
click at [436, 246] on link "Next Steps" at bounding box center [444, 248] width 101 height 17
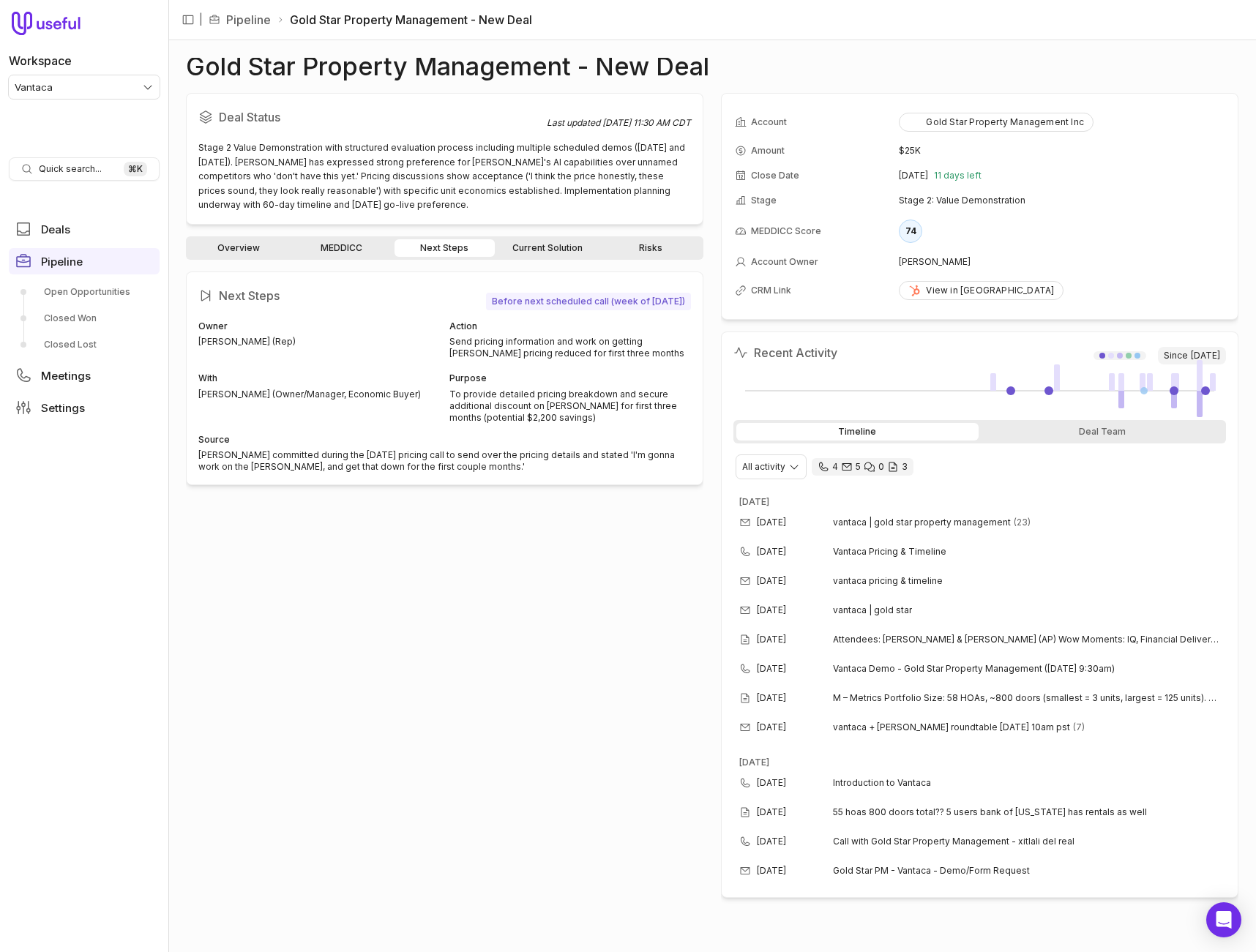
click at [559, 484] on div "Next Steps Before next scheduled call (week of August 26, 2025) Owner Kim Koehl…" at bounding box center [444, 379] width 518 height 215
click at [552, 406] on div "To provide detailed pricing breakdown and secure additional discount on HOAi fo…" at bounding box center [571, 406] width 243 height 35
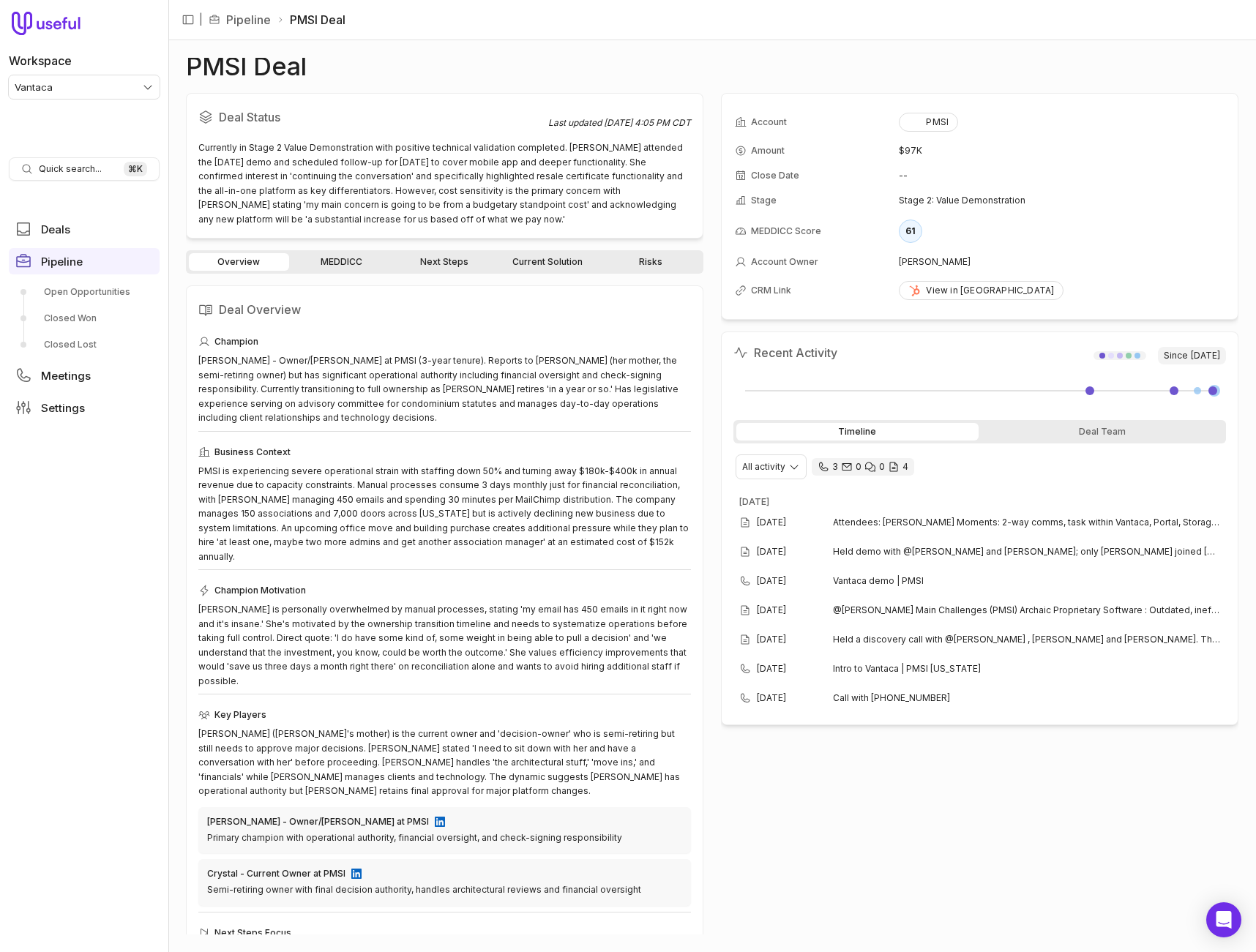
click at [451, 258] on link "Next Steps" at bounding box center [444, 261] width 101 height 17
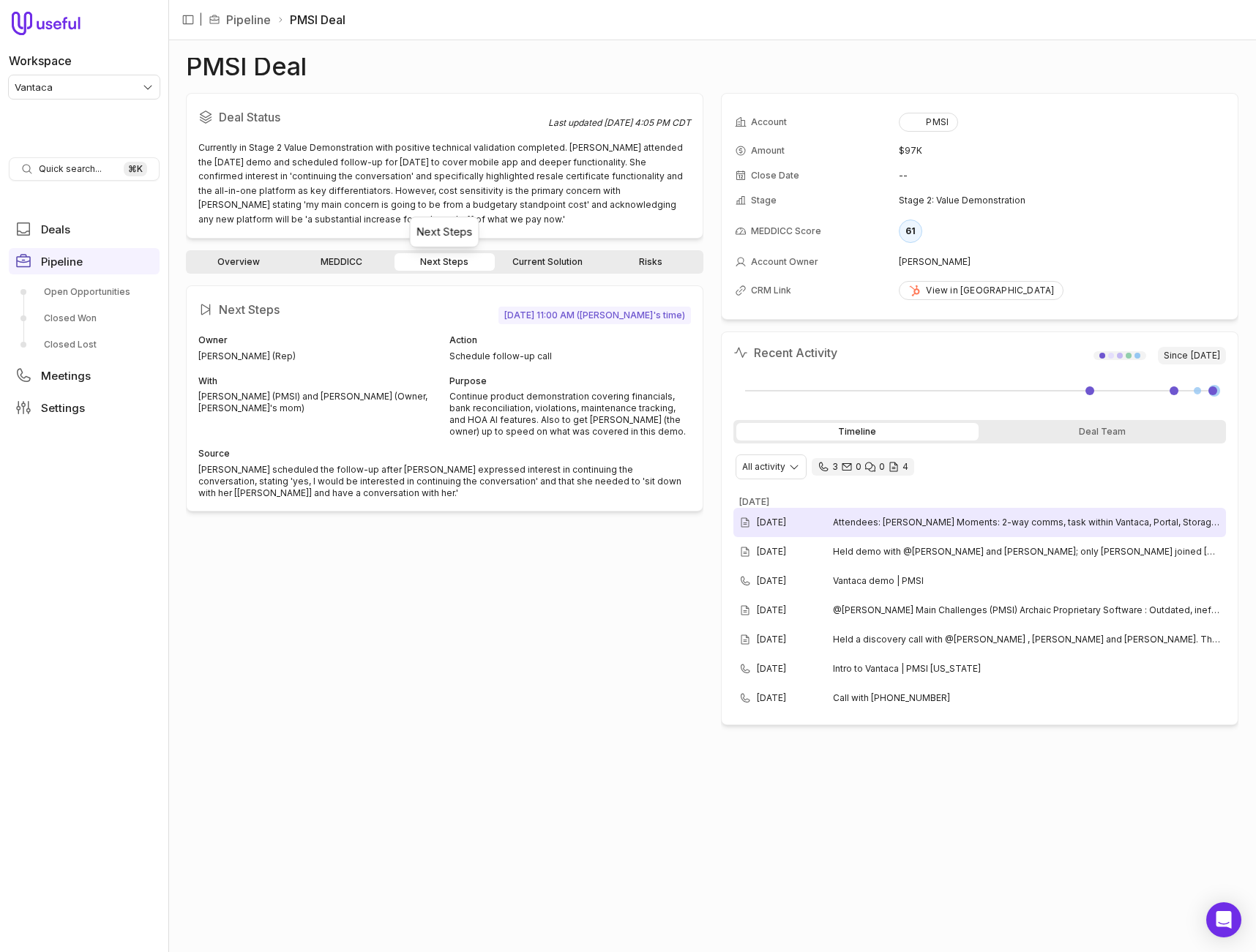
click at [841, 519] on span "Attendees: [PERSON_NAME] Moments: 2-way comms, task within Vantaca, Portal, Sto…" at bounding box center [1026, 522] width 387 height 11
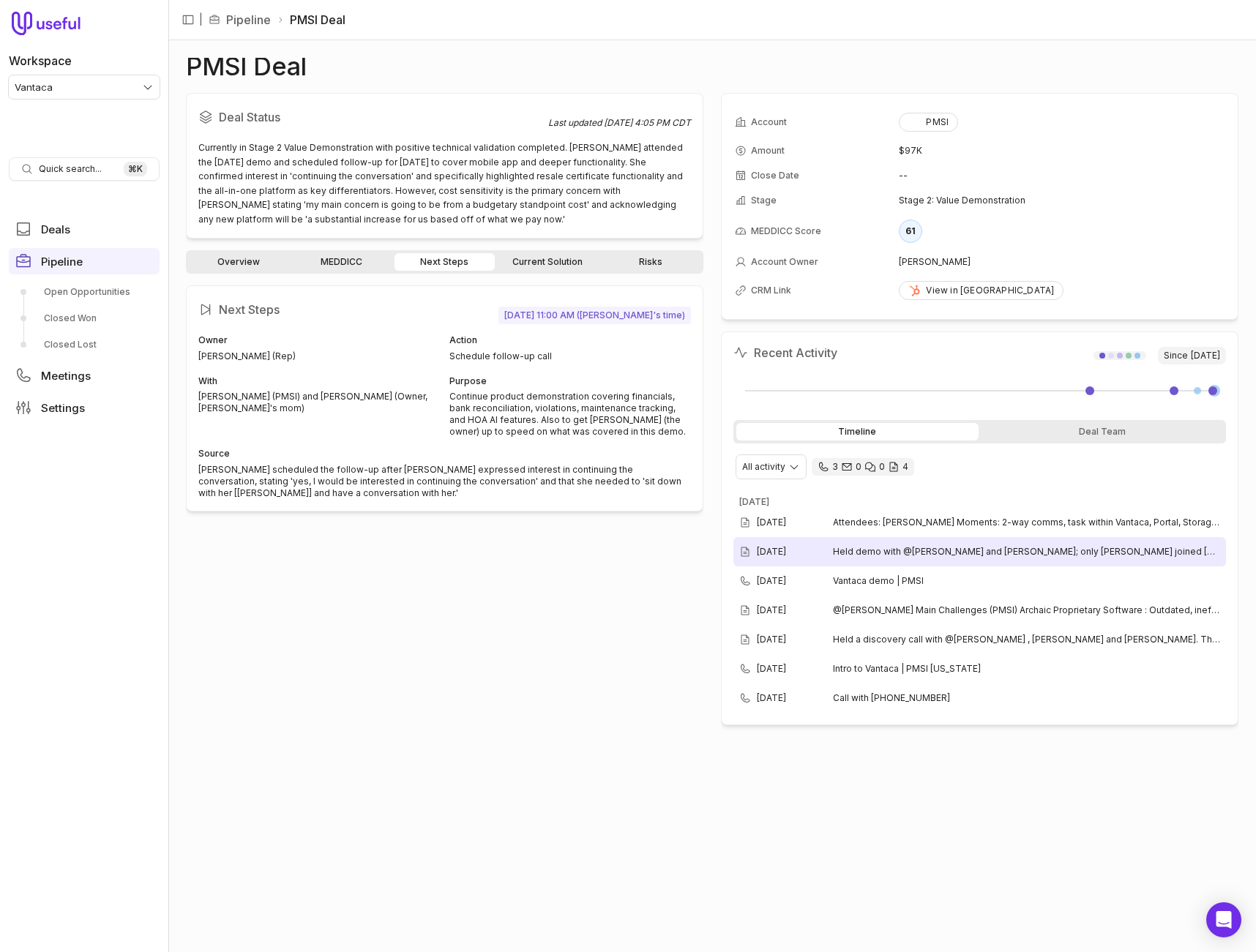
click at [858, 565] on div "[DATE] Held demo with @[PERSON_NAME] and [PERSON_NAME]; only [PERSON_NAME] join…" at bounding box center [980, 552] width 493 height 29
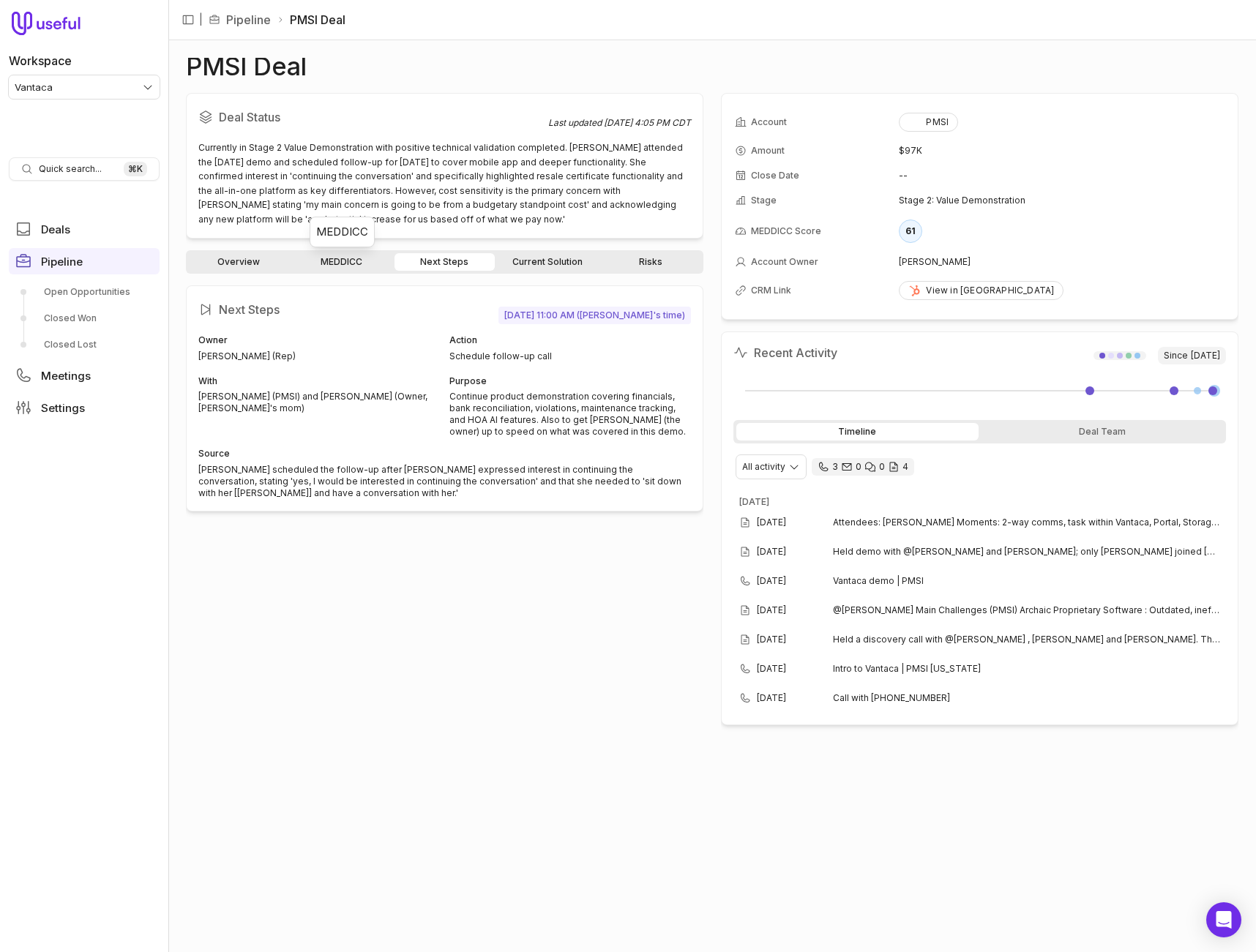
click at [354, 257] on link "MEDDICC" at bounding box center [342, 261] width 101 height 17
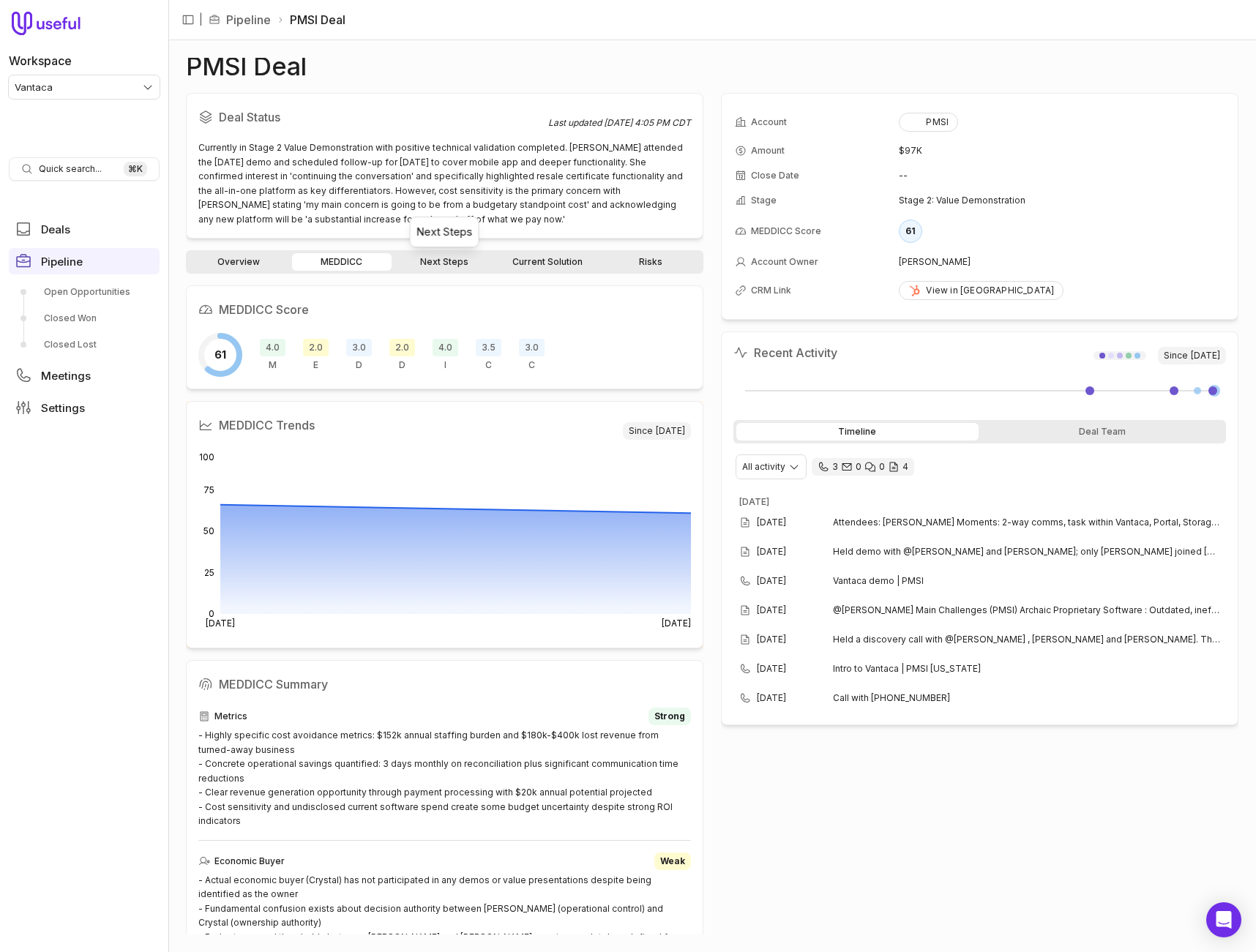
click at [456, 255] on link "Next Steps" at bounding box center [444, 261] width 101 height 17
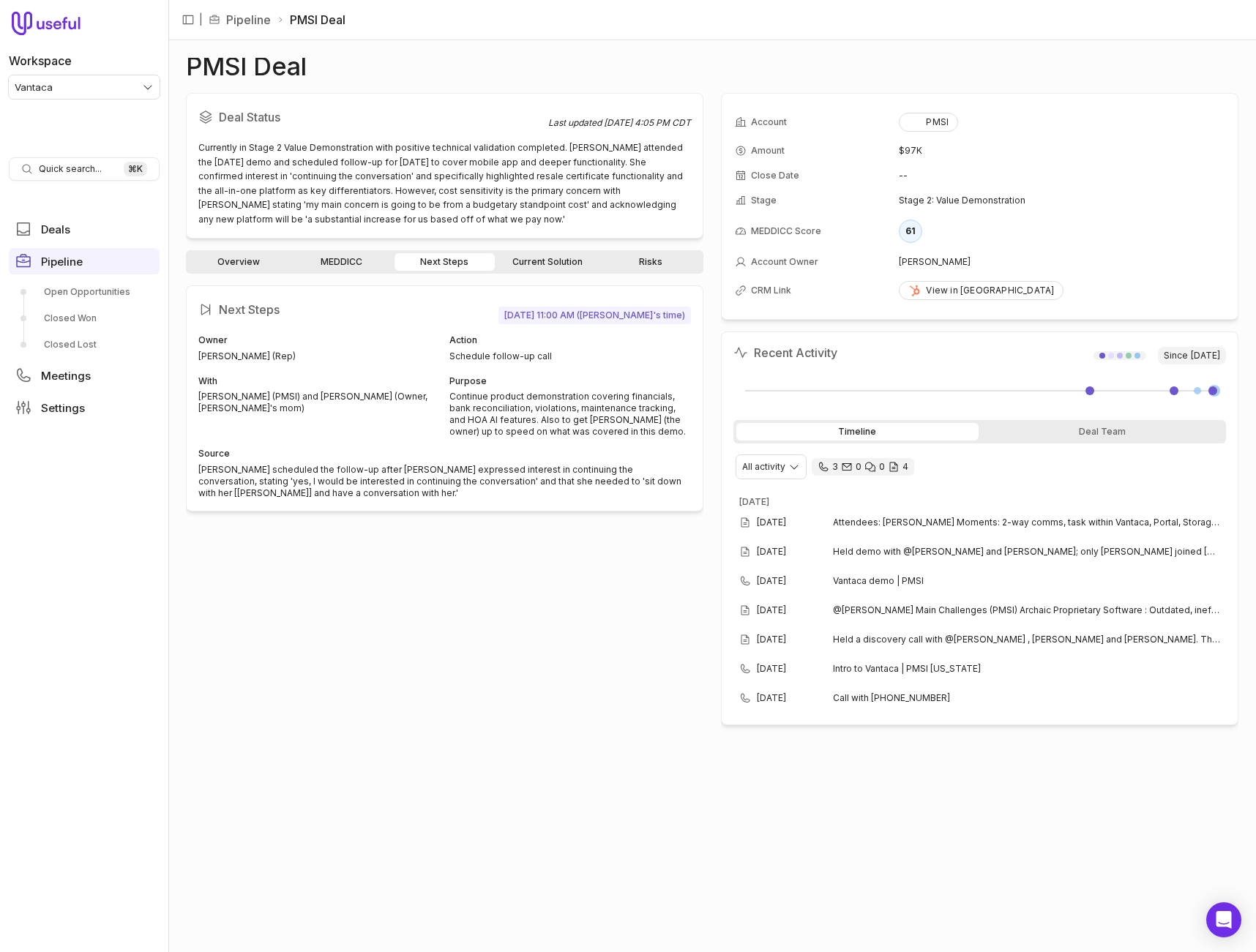
click at [246, 266] on link "Overview" at bounding box center [239, 261] width 101 height 17
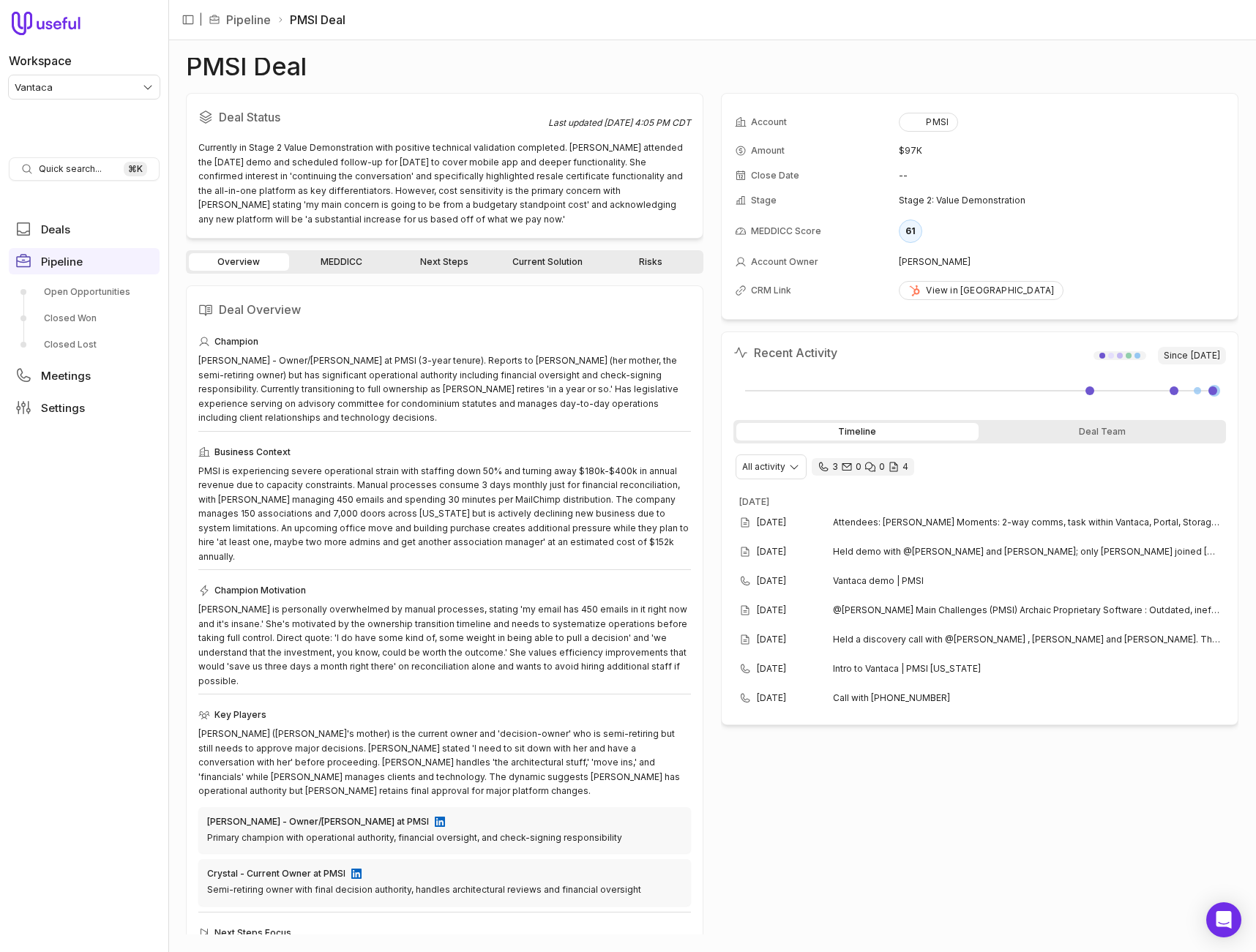
click at [1050, 70] on div "PMSI Deal" at bounding box center [712, 66] width 1053 height 17
